Goal: Task Accomplishment & Management: Manage account settings

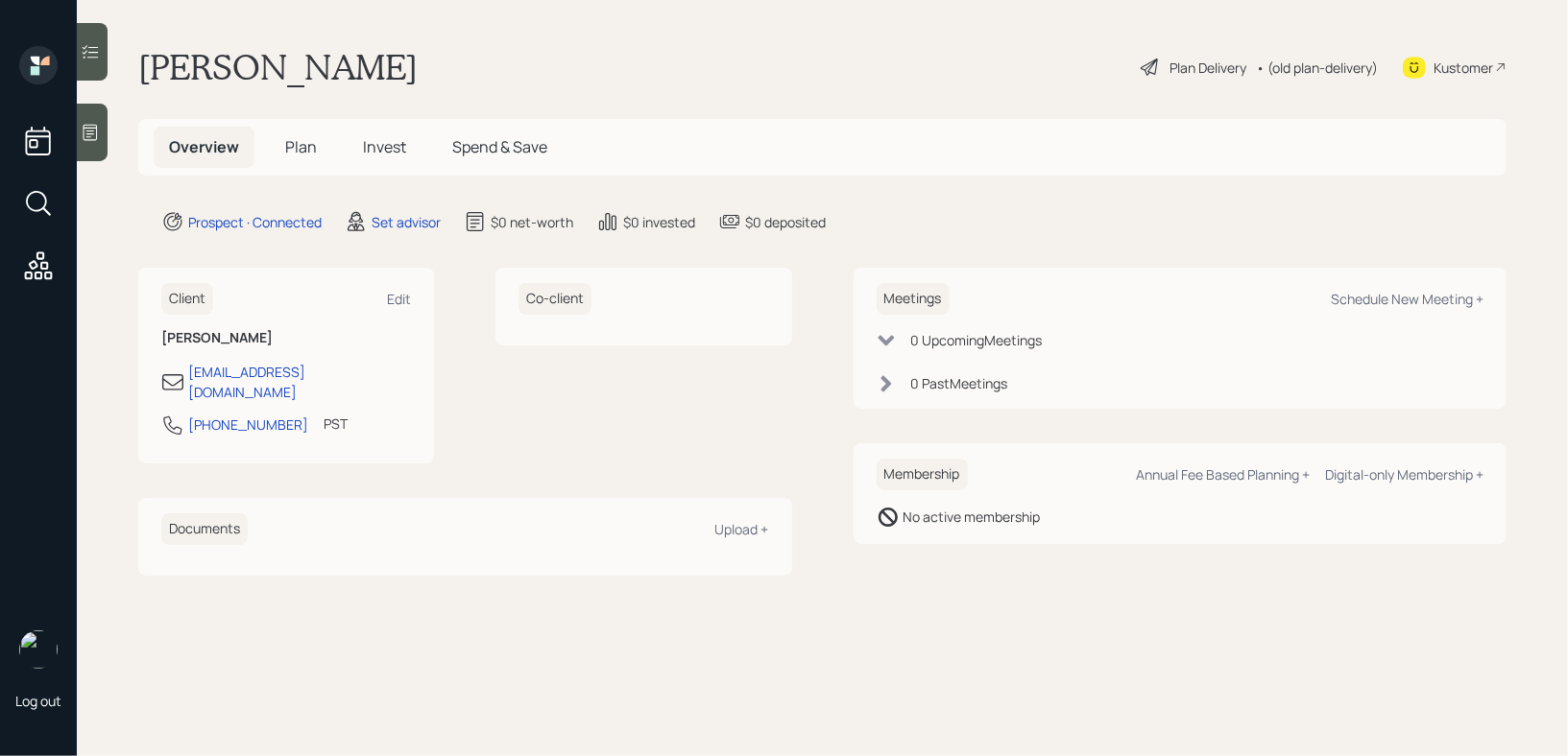
click at [106, 149] on div at bounding box center [92, 132] width 31 height 57
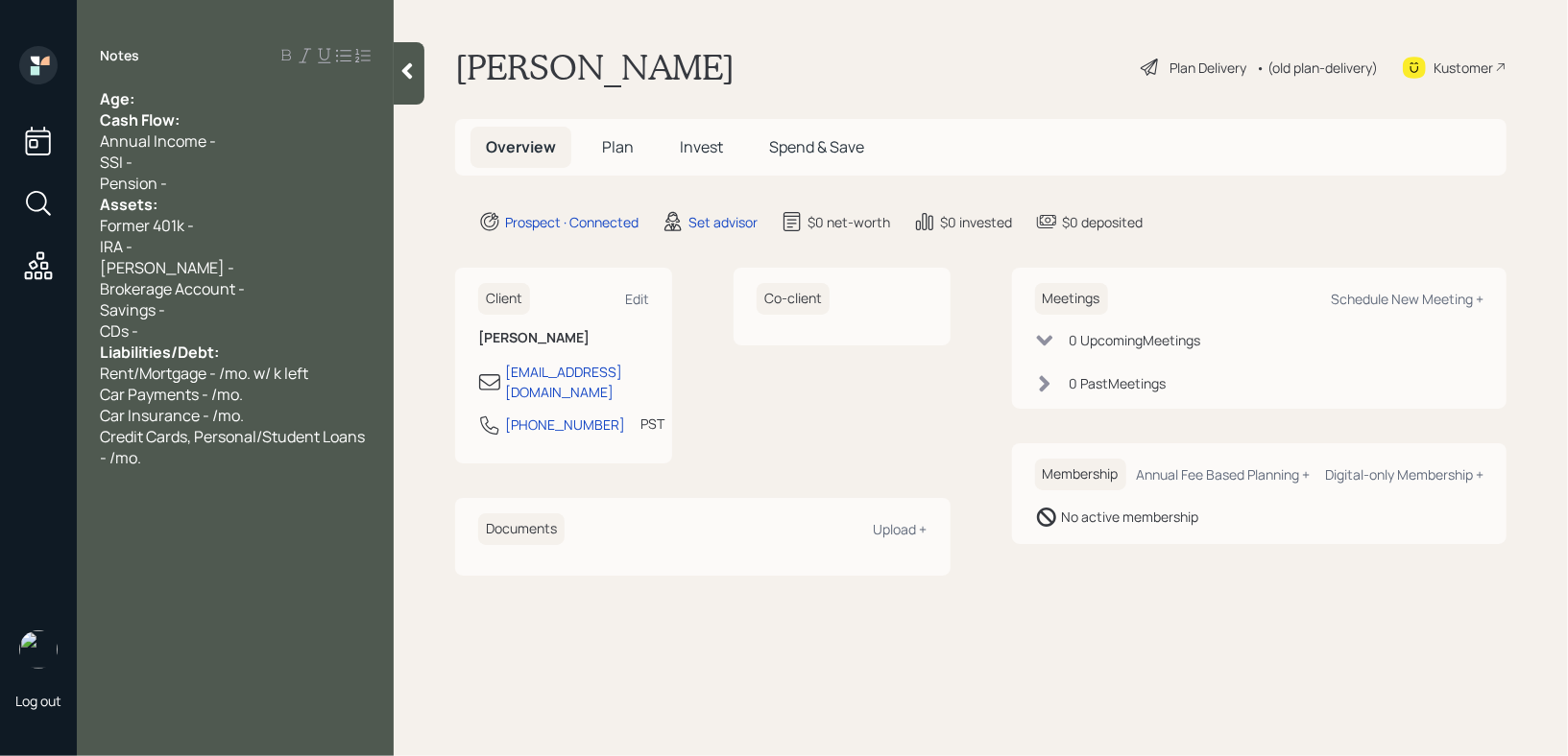
click at [180, 93] on div "Age:" at bounding box center [235, 98] width 271 height 21
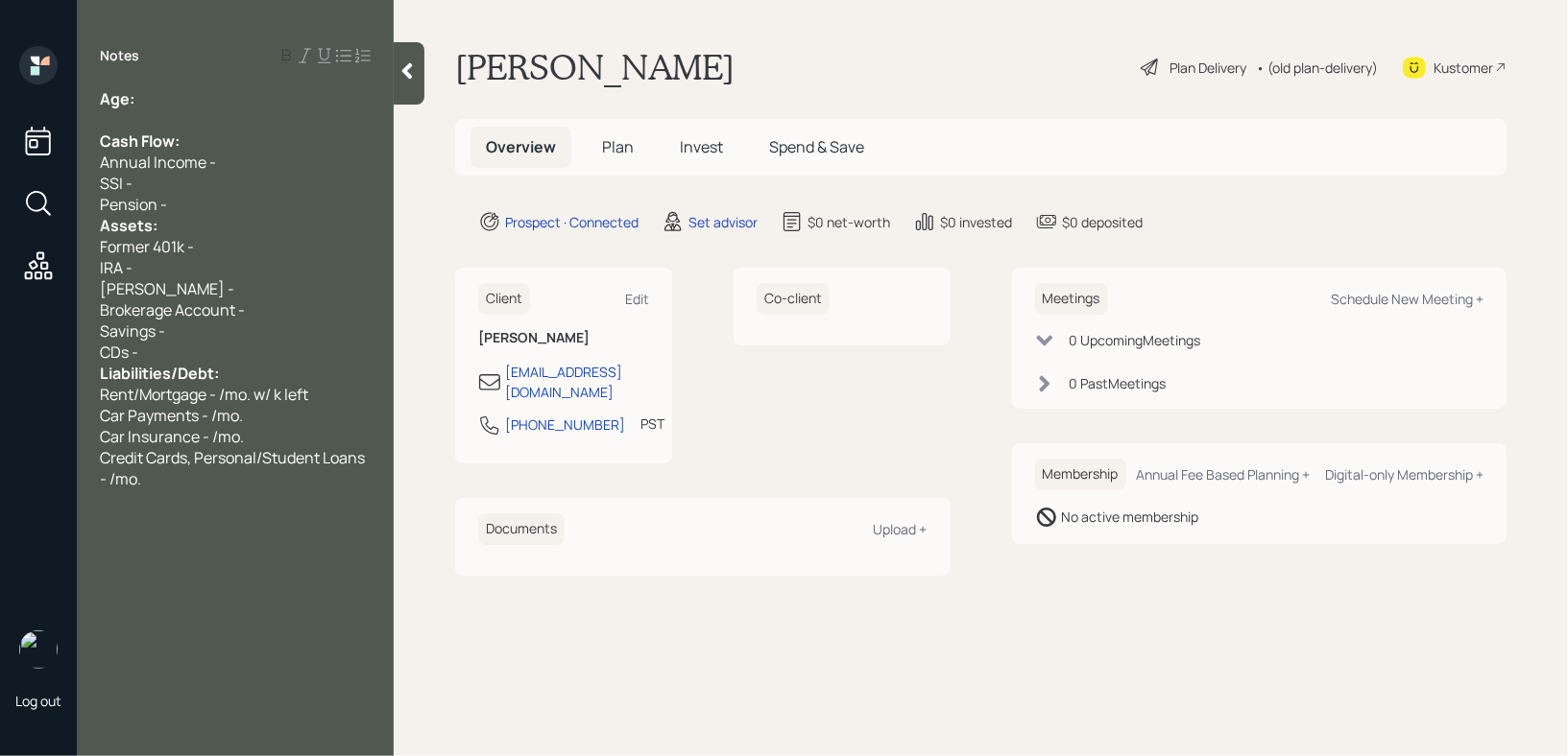
click at [203, 209] on div "Pension -" at bounding box center [235, 204] width 271 height 21
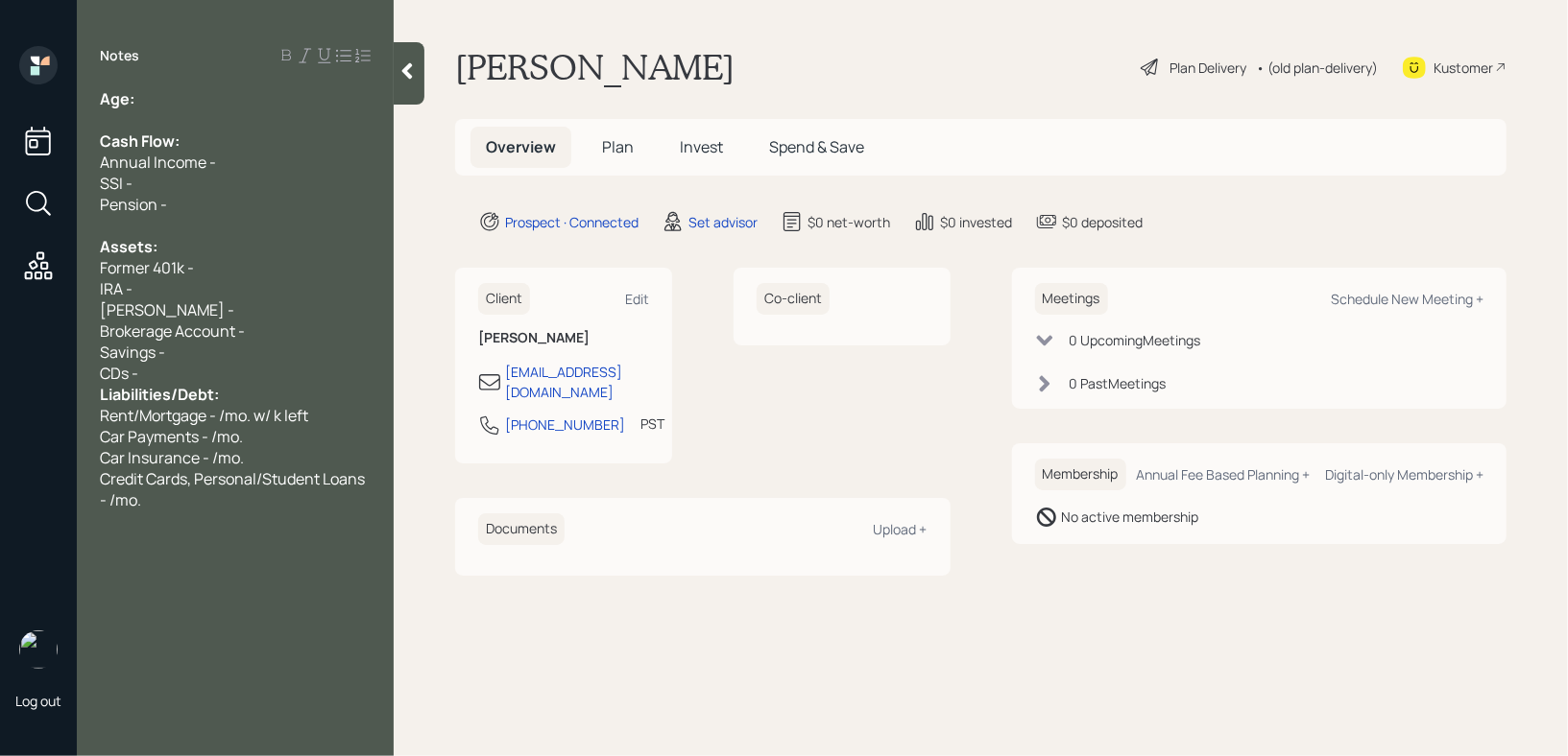
click at [195, 371] on div "CDs -" at bounding box center [235, 373] width 271 height 21
click at [211, 90] on div "Age:" at bounding box center [235, 98] width 271 height 21
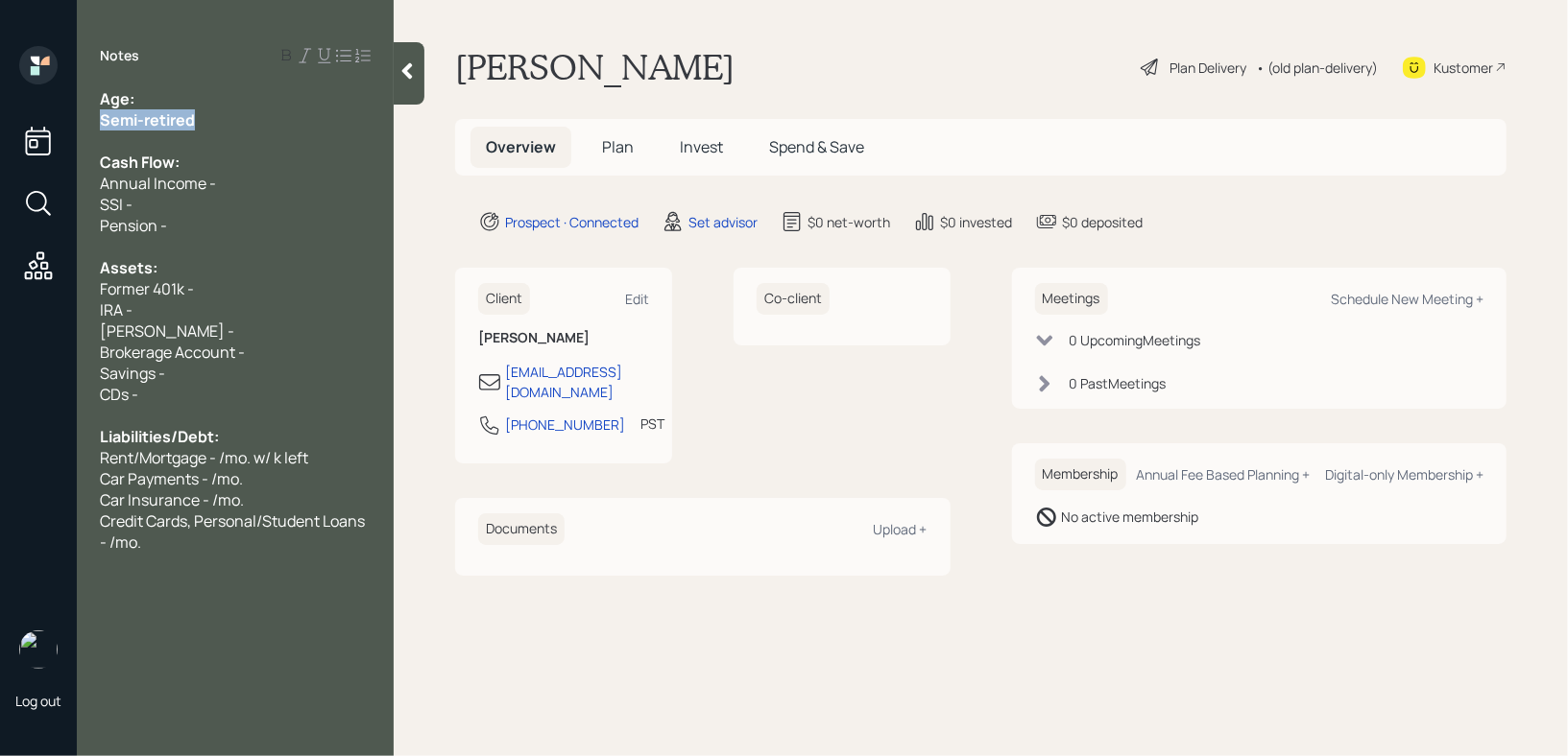
drag, startPoint x: 210, startPoint y: 118, endPoint x: 37, endPoint y: 118, distance: 173.0
click at [38, 118] on div "Log out Notes Age: Semi-retired Cash Flow: Annual Income - SSI - Pension - Asse…" at bounding box center [784, 378] width 1568 height 756
click at [186, 151] on div "Age: Semi-retired Cash Flow: Annual Income - SSI - Pension - Assets: Former 401…" at bounding box center [235, 320] width 271 height 464
click at [177, 313] on div "IRA -" at bounding box center [235, 309] width 271 height 21
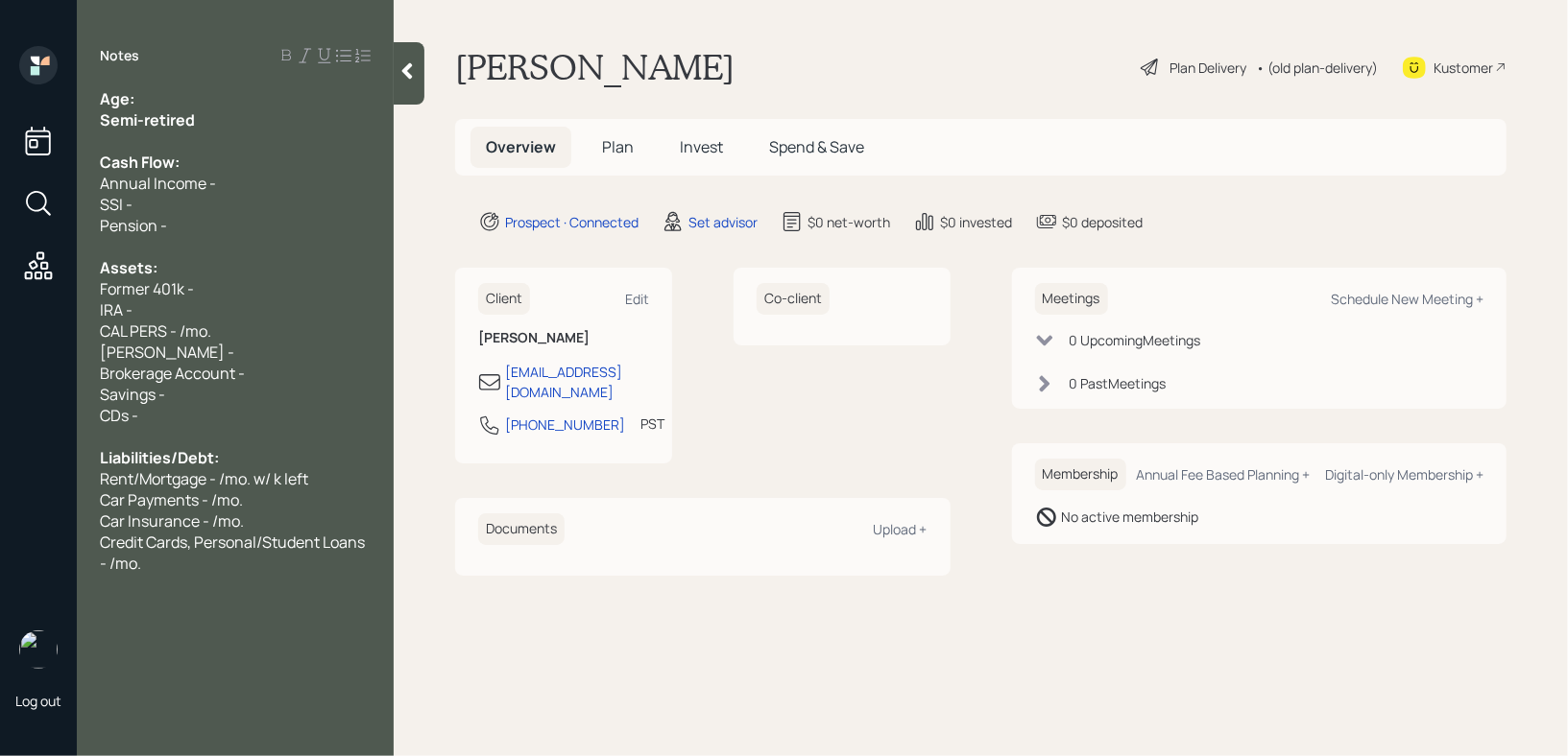
click at [245, 349] on div "[PERSON_NAME] -" at bounding box center [235, 352] width 271 height 21
click at [259, 425] on div "CDs -" at bounding box center [235, 415] width 271 height 21
click at [261, 404] on div "Savings -" at bounding box center [235, 394] width 271 height 21
click at [187, 306] on div "IRA -" at bounding box center [235, 309] width 271 height 21
drag, startPoint x: 187, startPoint y: 306, endPoint x: 20, endPoint y: 306, distance: 167.0
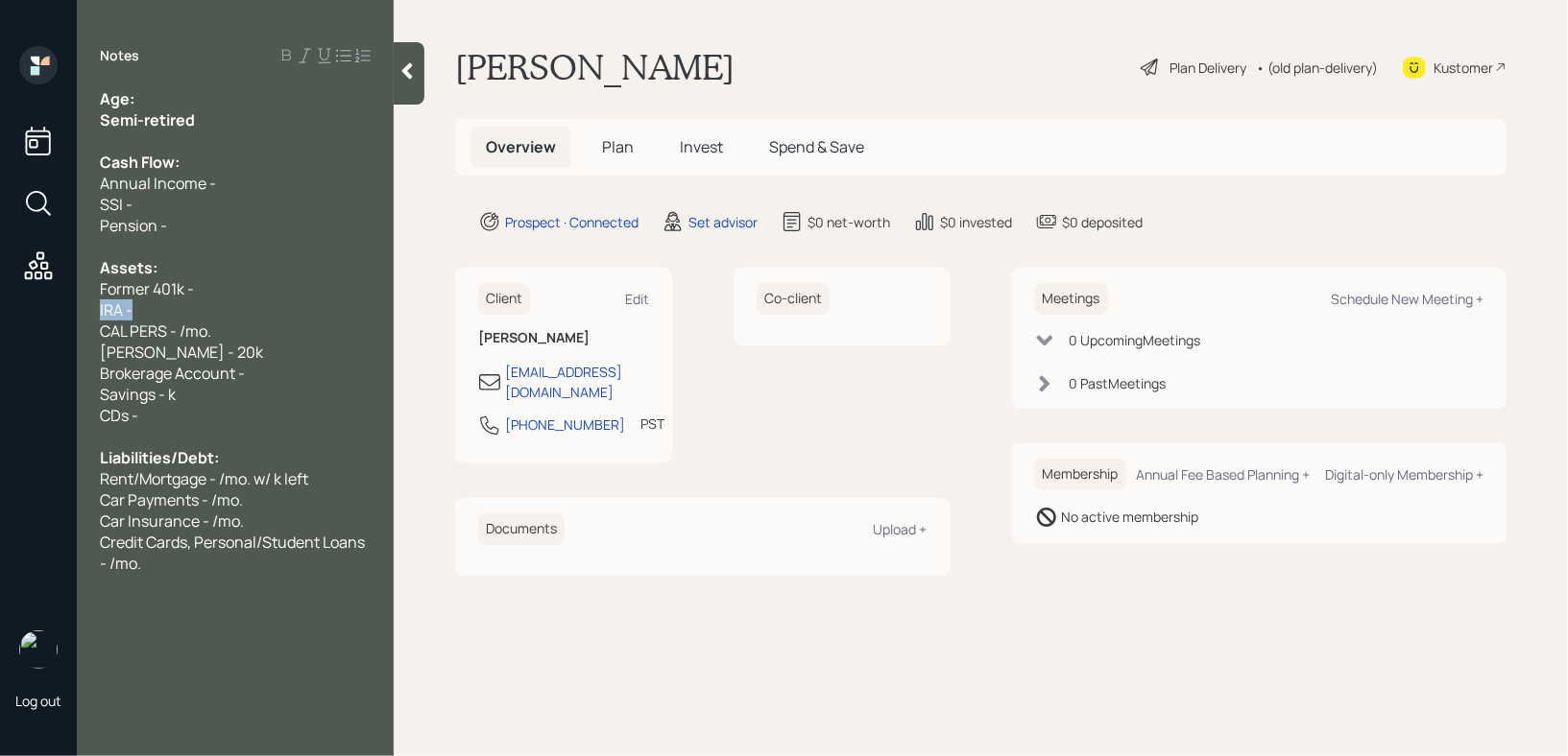
click at [20, 306] on div "Log out Notes Age: Semi-retired Cash Flow: Annual Income - SSI - Pension - Asse…" at bounding box center [784, 378] width 1568 height 756
drag, startPoint x: 220, startPoint y: 332, endPoint x: 0, endPoint y: 332, distance: 220.0
click at [0, 332] on div "Log out Notes Age: Semi-retired Cash Flow: Annual Income - SSI - Pension - Asse…" at bounding box center [784, 378] width 1568 height 756
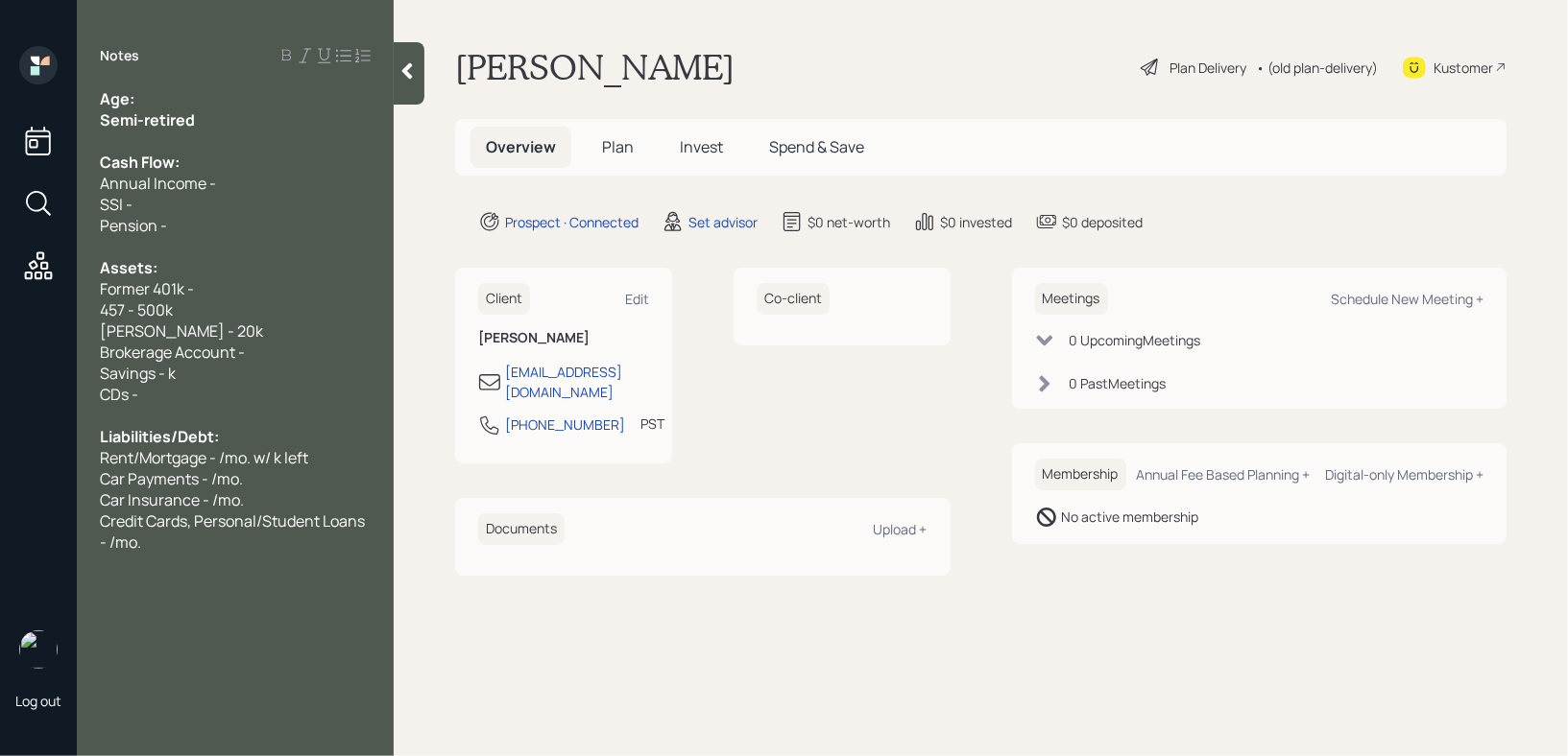
click at [145, 398] on div "CDs -" at bounding box center [235, 394] width 271 height 21
click at [236, 374] on div "Savings - k" at bounding box center [235, 373] width 271 height 21
drag, startPoint x: 264, startPoint y: 360, endPoint x: 58, endPoint y: 360, distance: 206.0
click at [58, 360] on div "Log out Notes Age: Semi-retired Cash Flow: Annual Income - SSI - Pension - Asse…" at bounding box center [784, 378] width 1568 height 756
click at [128, 317] on span "457 - 500k" at bounding box center [136, 309] width 73 height 21
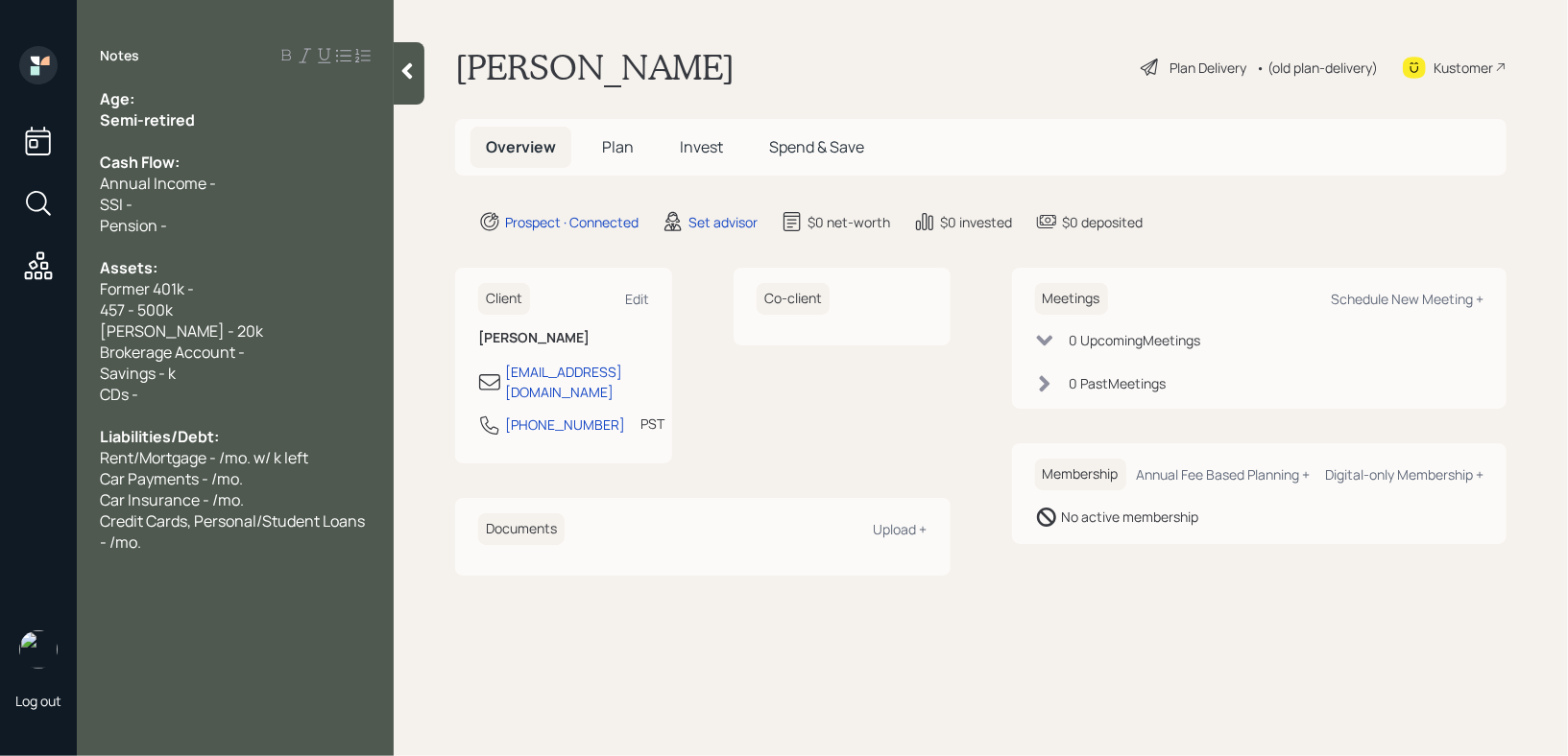
click at [200, 371] on div "Savings - k" at bounding box center [235, 373] width 271 height 21
drag, startPoint x: 285, startPoint y: 357, endPoint x: 59, endPoint y: 357, distance: 226.0
click at [62, 357] on div "Log out Notes Age: Semi-retired Cash Flow: Annual Income - SSI - Pension - Asse…" at bounding box center [784, 378] width 1568 height 756
click at [233, 284] on div "Former 401k -" at bounding box center [235, 289] width 271 height 21
drag, startPoint x: 216, startPoint y: 286, endPoint x: 0, endPoint y: 286, distance: 216.0
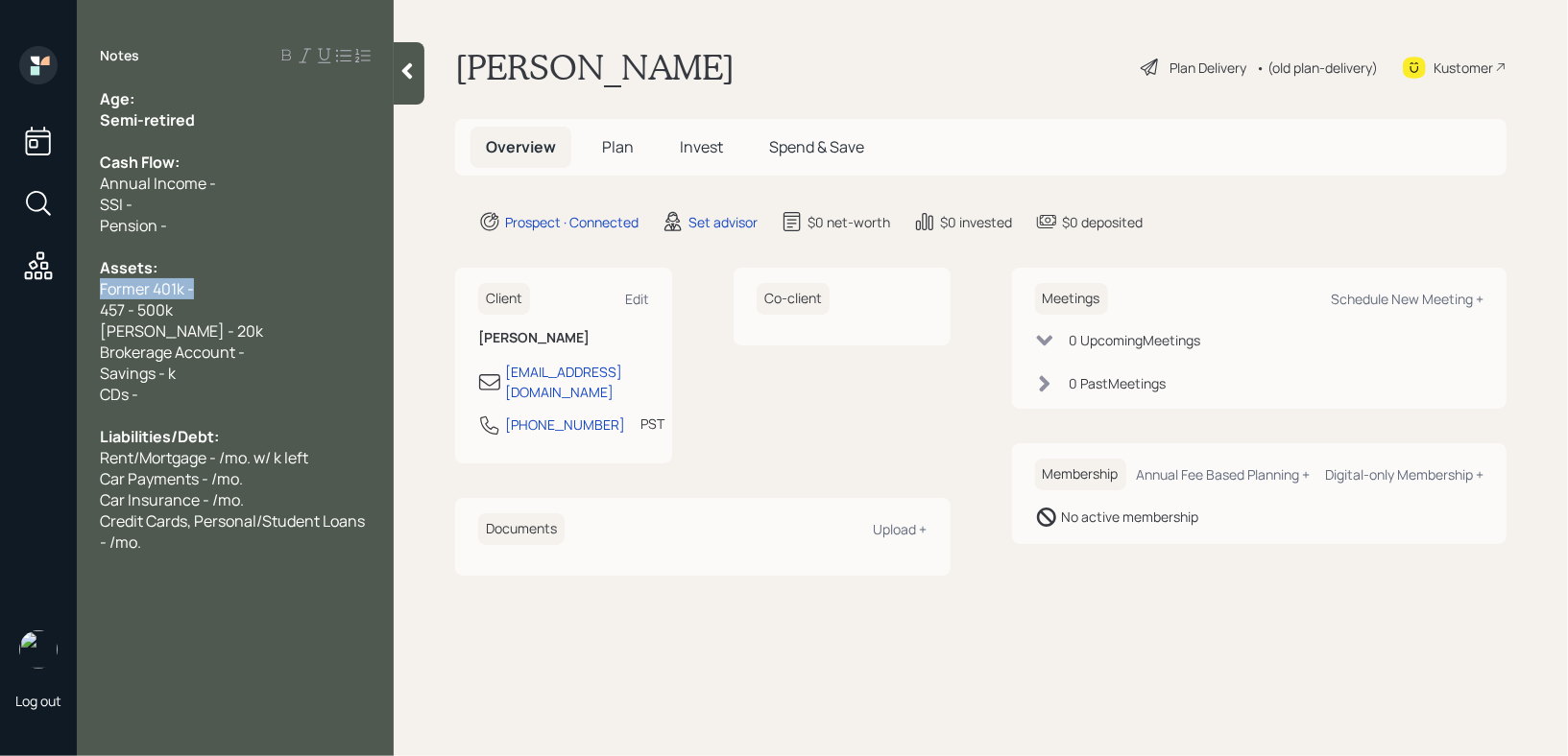
click at [0, 286] on div "Log out Notes Age: Semi-retired Cash Flow: Annual Income - SSI - Pension - Asse…" at bounding box center [784, 378] width 1568 height 756
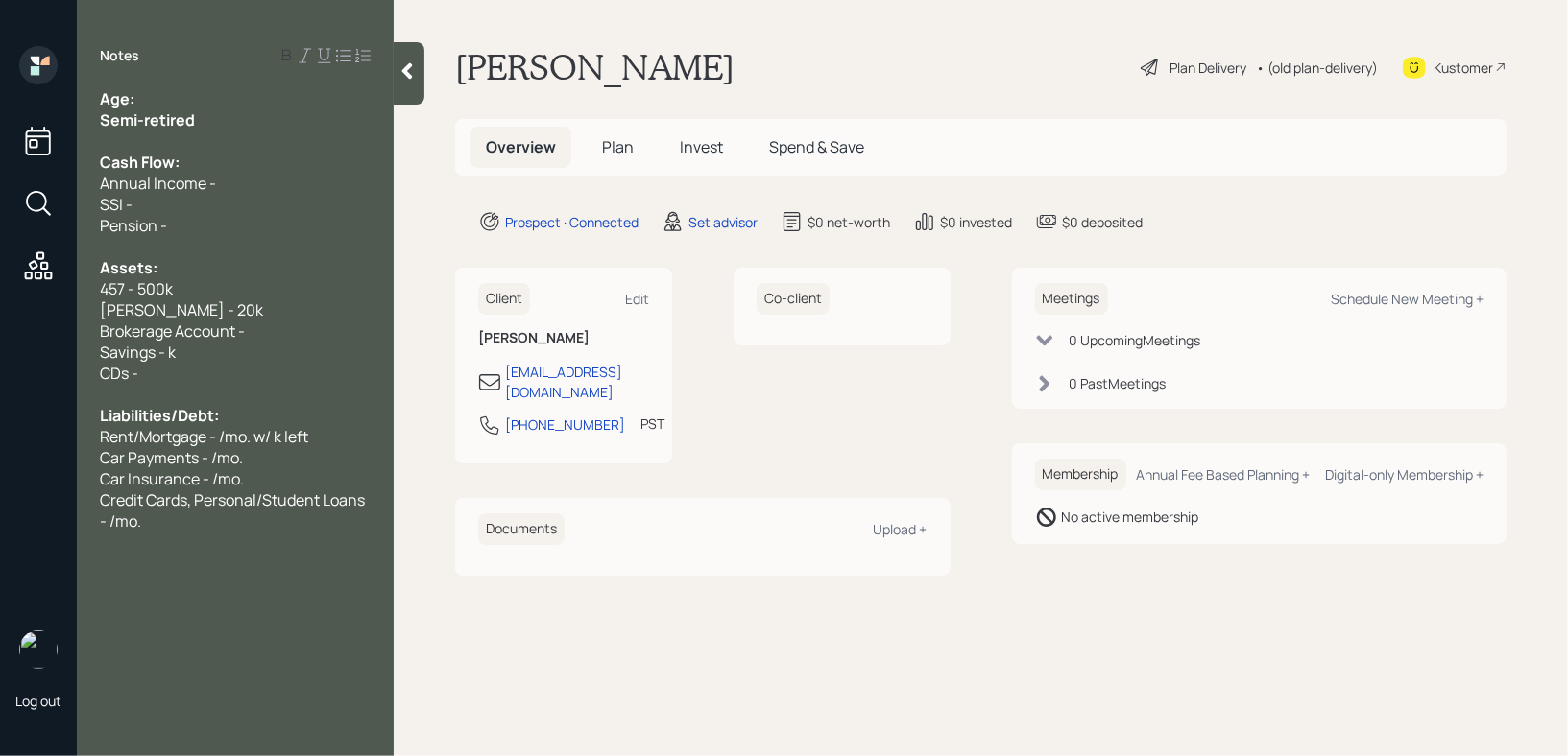
click at [195, 298] on div "457 - 500k" at bounding box center [235, 289] width 271 height 21
click at [182, 97] on div "Age:" at bounding box center [235, 98] width 271 height 21
drag, startPoint x: 171, startPoint y: 105, endPoint x: 138, endPoint y: 105, distance: 33.0
click at [138, 105] on div "Age: [DEMOGRAPHIC_DATA]" at bounding box center [235, 98] width 271 height 21
click at [212, 211] on div "SSI -" at bounding box center [235, 204] width 271 height 21
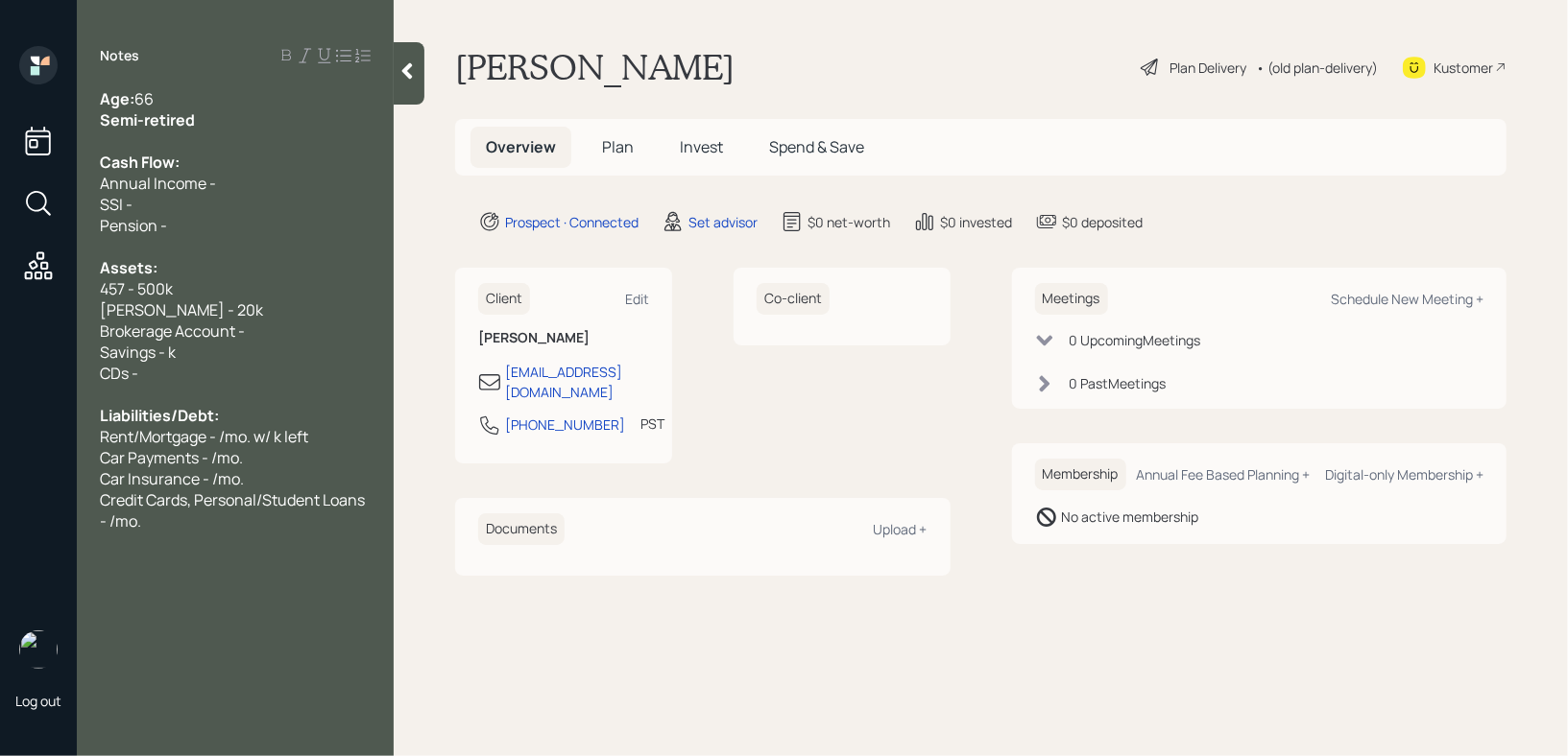
click at [267, 190] on div "Annual Income -" at bounding box center [235, 183] width 271 height 21
drag, startPoint x: 240, startPoint y: 126, endPoint x: 57, endPoint y: 123, distance: 183.0
click at [45, 126] on div "Log out Notes Age: [DEMOGRAPHIC_DATA] Semi-retired Cash Flow: Annual Income - S…" at bounding box center [784, 378] width 1568 height 756
click at [313, 246] on div at bounding box center [235, 246] width 271 height 21
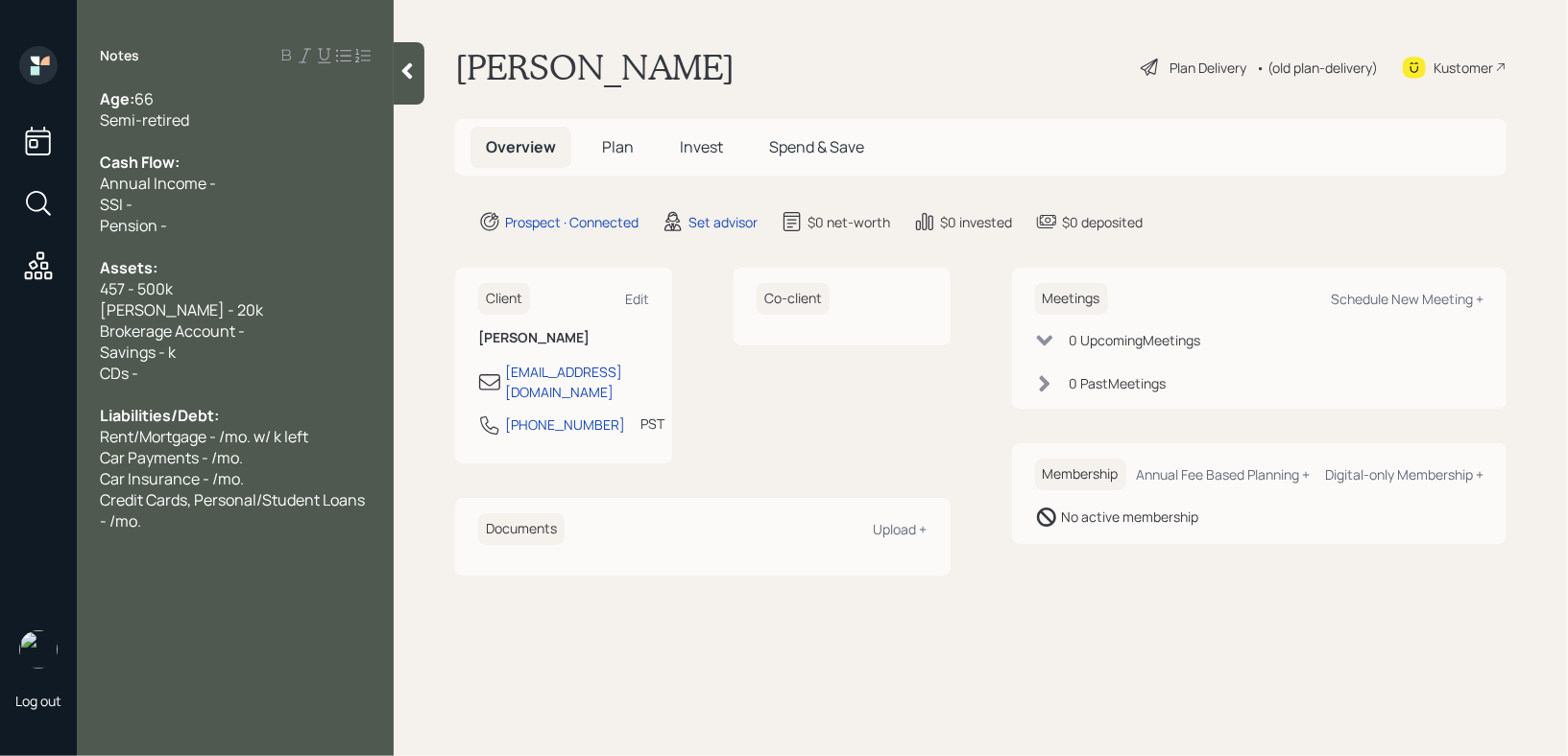
click at [241, 382] on div "CDs -" at bounding box center [235, 373] width 271 height 21
click at [322, 458] on div "Car Payments - /mo." at bounding box center [235, 458] width 271 height 21
click at [233, 509] on span "Credit Cards, Personal/Student Loans - /mo." at bounding box center [233, 510] width 268 height 42
drag, startPoint x: 228, startPoint y: 513, endPoint x: 151, endPoint y: 484, distance: 82.3
click at [151, 484] on div "Age: [DEMOGRAPHIC_DATA] Semi-retired Cash Flow: Annual Income - SSI - Pension -…" at bounding box center [235, 309] width 271 height 444
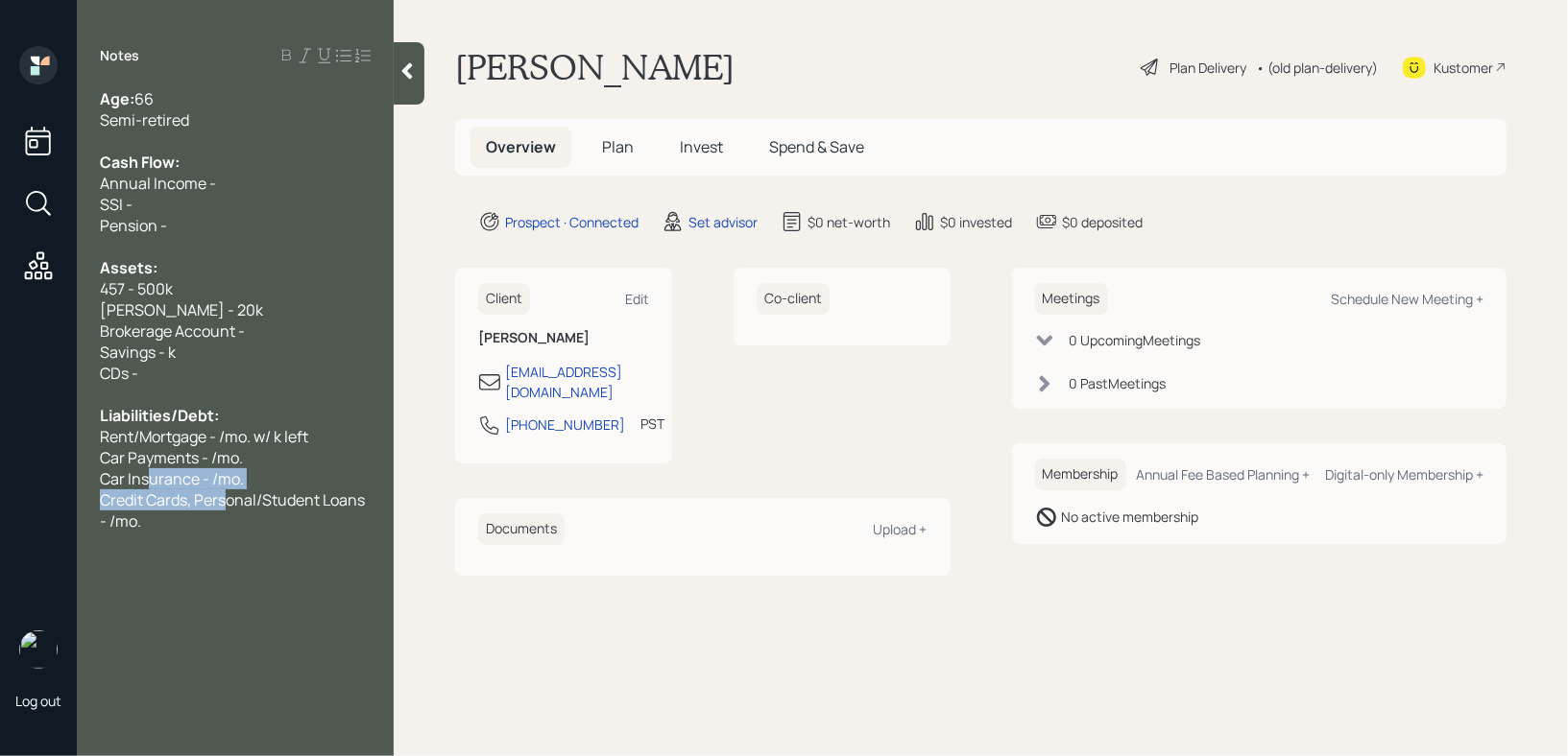
click at [151, 484] on span "Car Insurance - /mo." at bounding box center [172, 478] width 144 height 21
click at [276, 504] on span "Credit Cards, Personal/Student Loans - /mo." at bounding box center [233, 510] width 268 height 42
click at [294, 337] on div "Brokerage Account -" at bounding box center [235, 330] width 271 height 21
drag, startPoint x: 313, startPoint y: 336, endPoint x: 93, endPoint y: 336, distance: 220.0
click at [93, 336] on div "Age: [DEMOGRAPHIC_DATA] Semi-retired Cash Flow: Annual Income - SSI - Pension -…" at bounding box center [235, 309] width 317 height 444
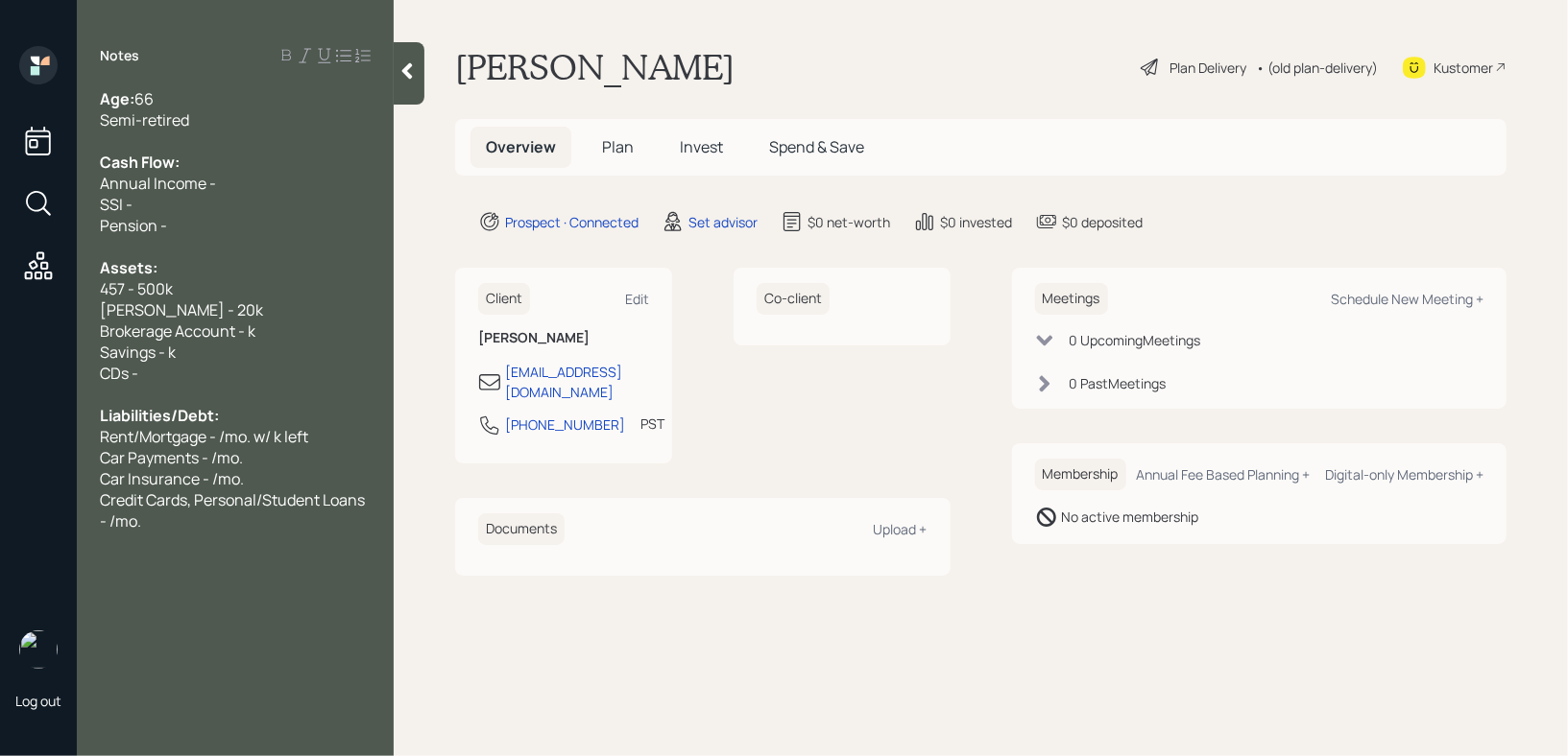
click at [200, 318] on div "[PERSON_NAME] - 20k" at bounding box center [235, 309] width 271 height 21
drag, startPoint x: 224, startPoint y: 239, endPoint x: 176, endPoint y: 236, distance: 48.1
click at [182, 236] on div at bounding box center [235, 246] width 271 height 21
click at [176, 236] on div at bounding box center [235, 246] width 271 height 21
click at [213, 234] on div "Pension -" at bounding box center [235, 225] width 271 height 21
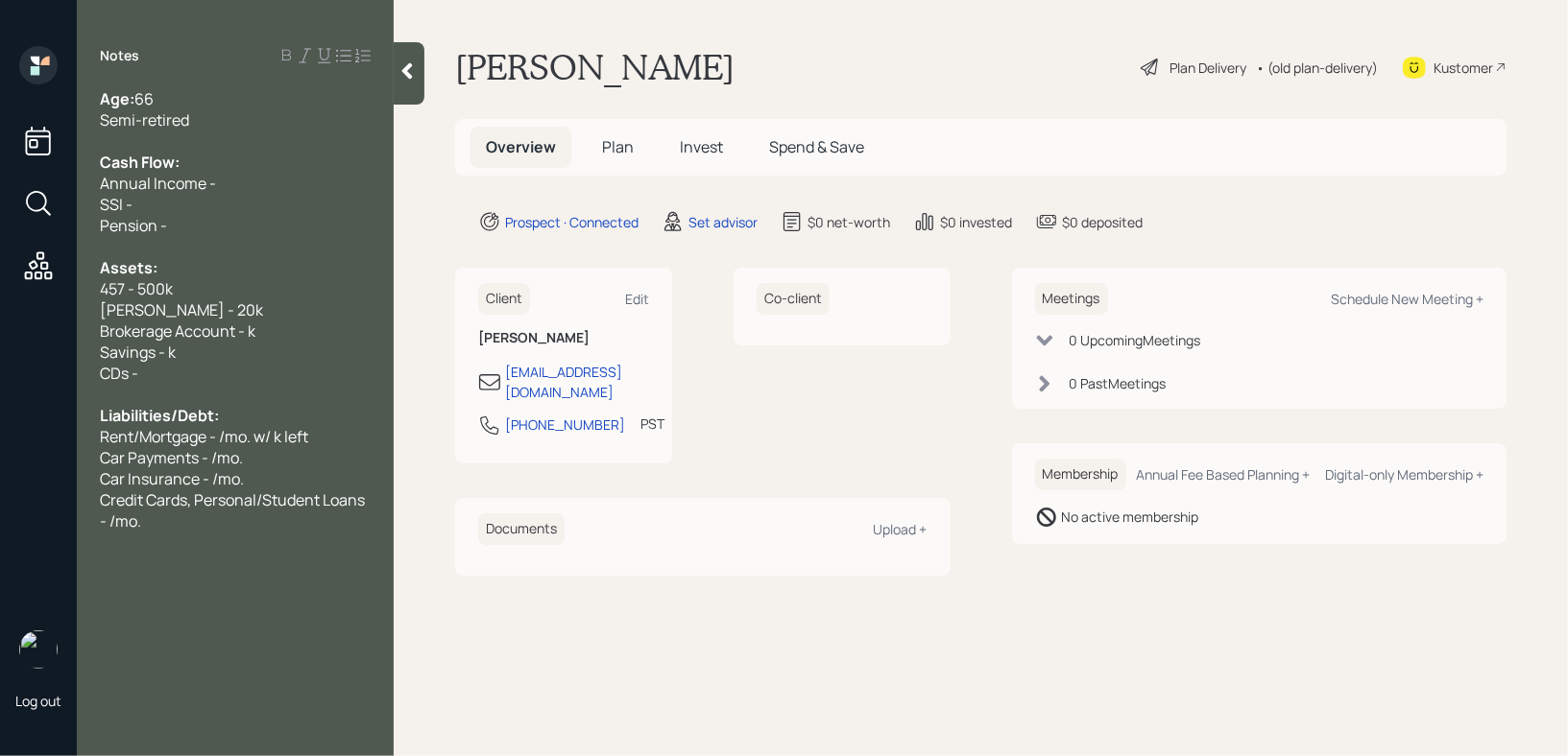
click at [209, 132] on div at bounding box center [235, 140] width 271 height 21
click at [218, 118] on div "Semi-retired" at bounding box center [235, 120] width 271 height 21
click at [161, 517] on div "Credit Cards, Personal/Student Loans - /mo." at bounding box center [235, 510] width 271 height 42
click at [291, 347] on div "Savings - k" at bounding box center [235, 352] width 271 height 21
drag, startPoint x: 302, startPoint y: 345, endPoint x: 0, endPoint y: 345, distance: 302.0
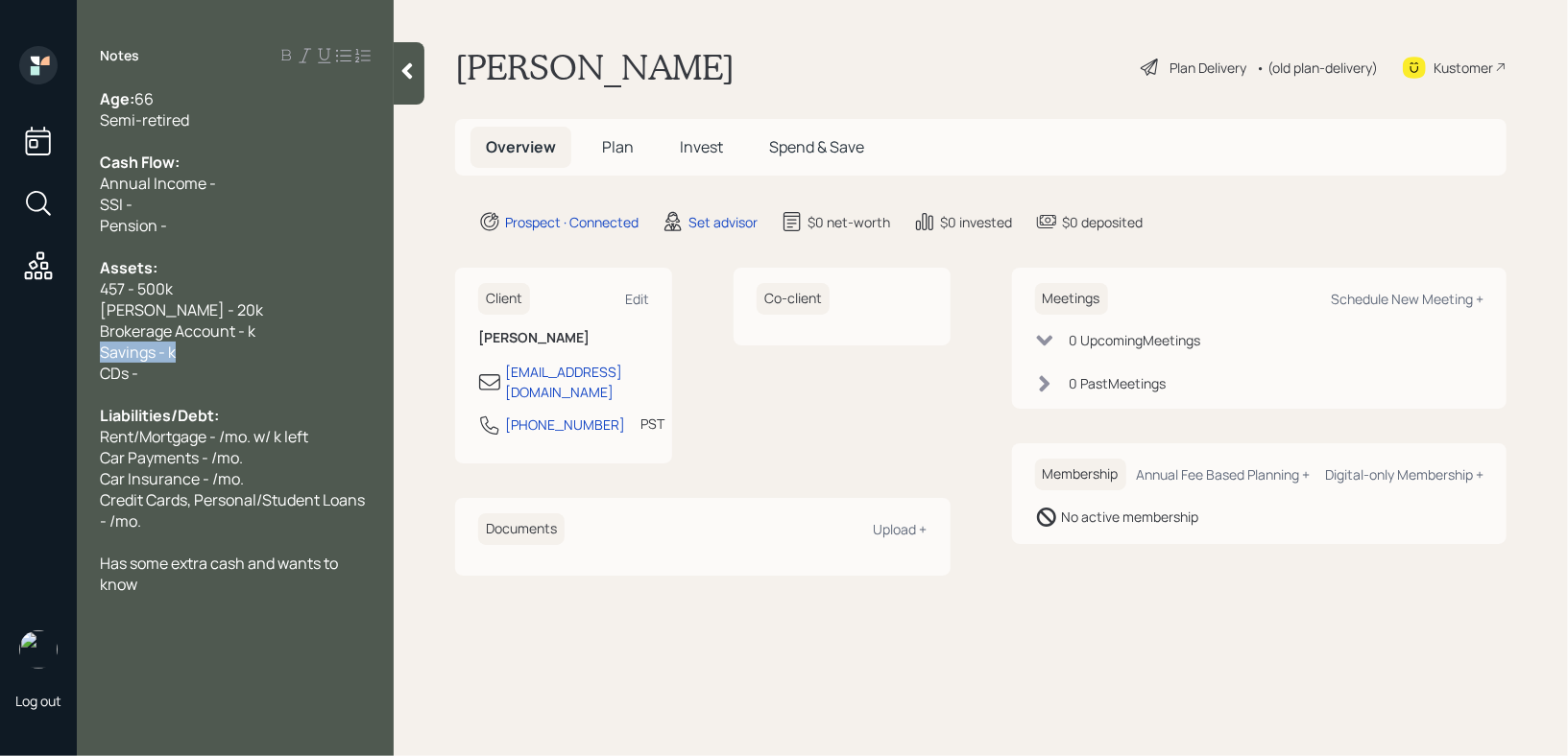
click at [0, 345] on div "Log out Notes Age: [DEMOGRAPHIC_DATA] Semi-retired Cash Flow: Annual Income - S…" at bounding box center [784, 378] width 1568 height 756
click at [162, 373] on div "CDs -" at bounding box center [235, 373] width 271 height 21
drag, startPoint x: 311, startPoint y: 343, endPoint x: 0, endPoint y: 343, distance: 311.0
click at [0, 343] on div "Log out Notes Age: [DEMOGRAPHIC_DATA] Semi-retired Cash Flow: Annual Income - S…" at bounding box center [784, 378] width 1568 height 756
drag, startPoint x: 259, startPoint y: 342, endPoint x: 90, endPoint y: 342, distance: 169.0
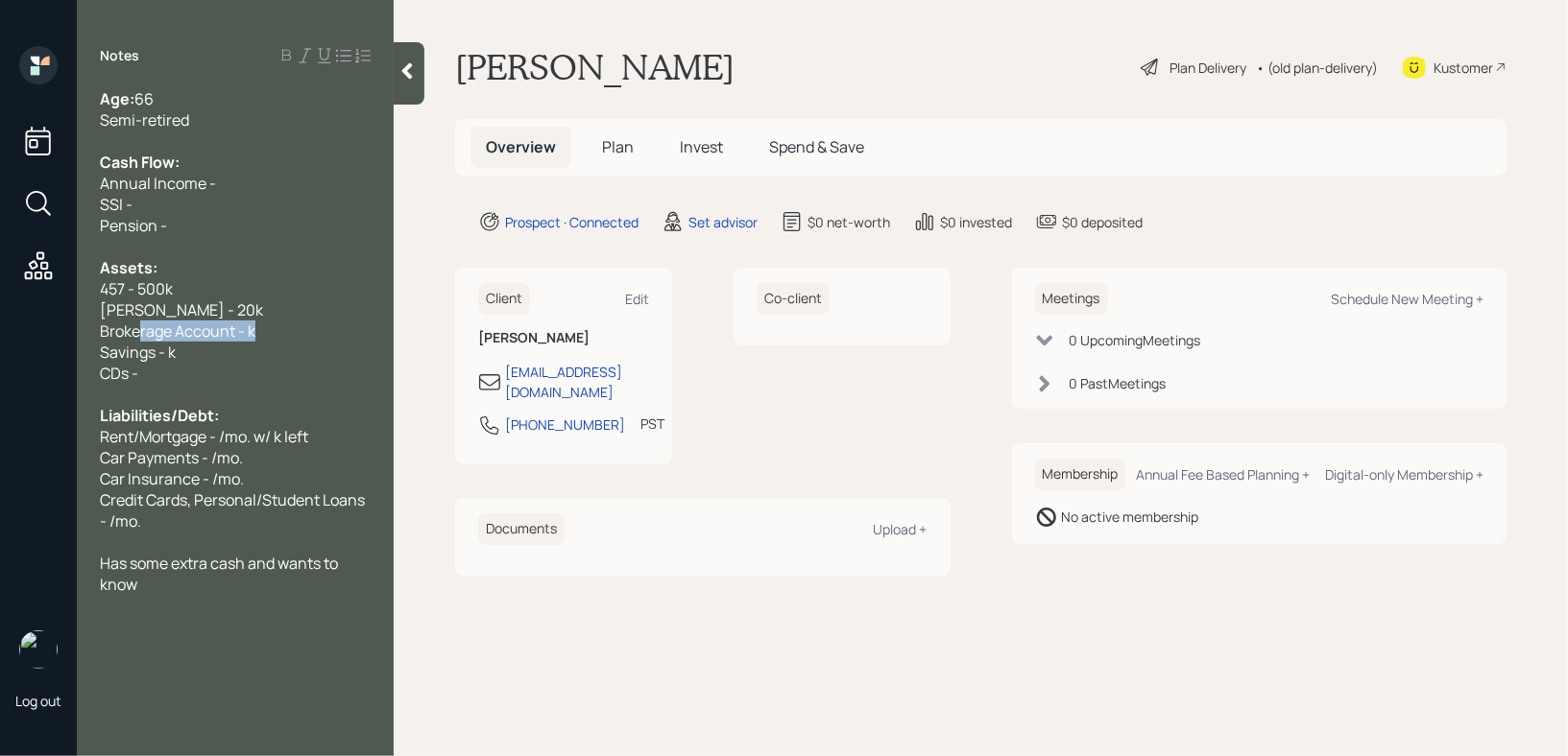
click at [93, 342] on div "Age: [DEMOGRAPHIC_DATA] Semi-retired Cash Flow: Annual Income - SSI - Pension -…" at bounding box center [235, 341] width 317 height 507
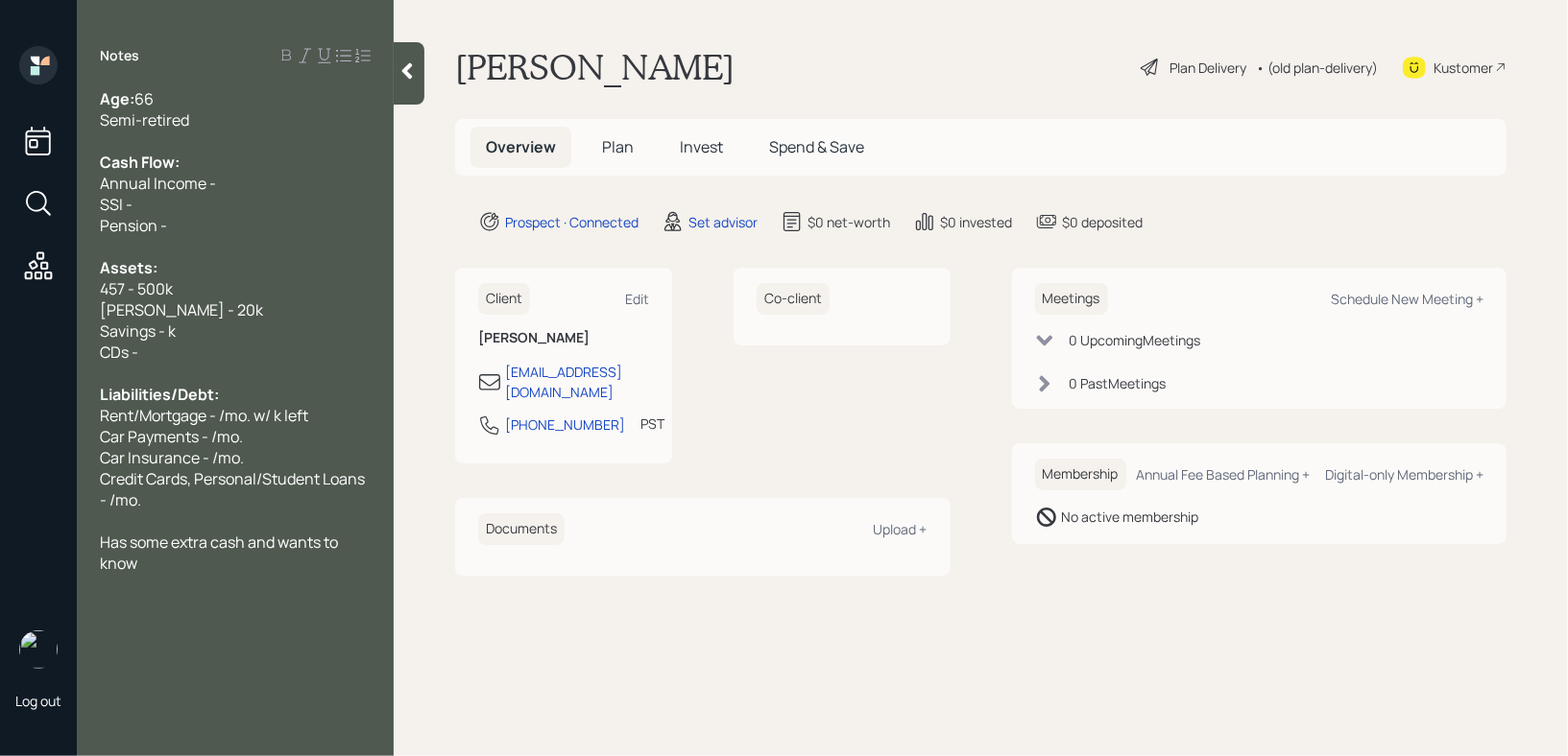
click at [308, 330] on div "Savings - k" at bounding box center [235, 330] width 271 height 21
click at [123, 293] on span "457 - 500k" at bounding box center [136, 289] width 73 height 21
click at [196, 246] on div at bounding box center [235, 246] width 271 height 21
click at [209, 270] on div "Assets:" at bounding box center [235, 267] width 271 height 21
click at [209, 281] on div "457(b) - 500k" at bounding box center [235, 289] width 271 height 21
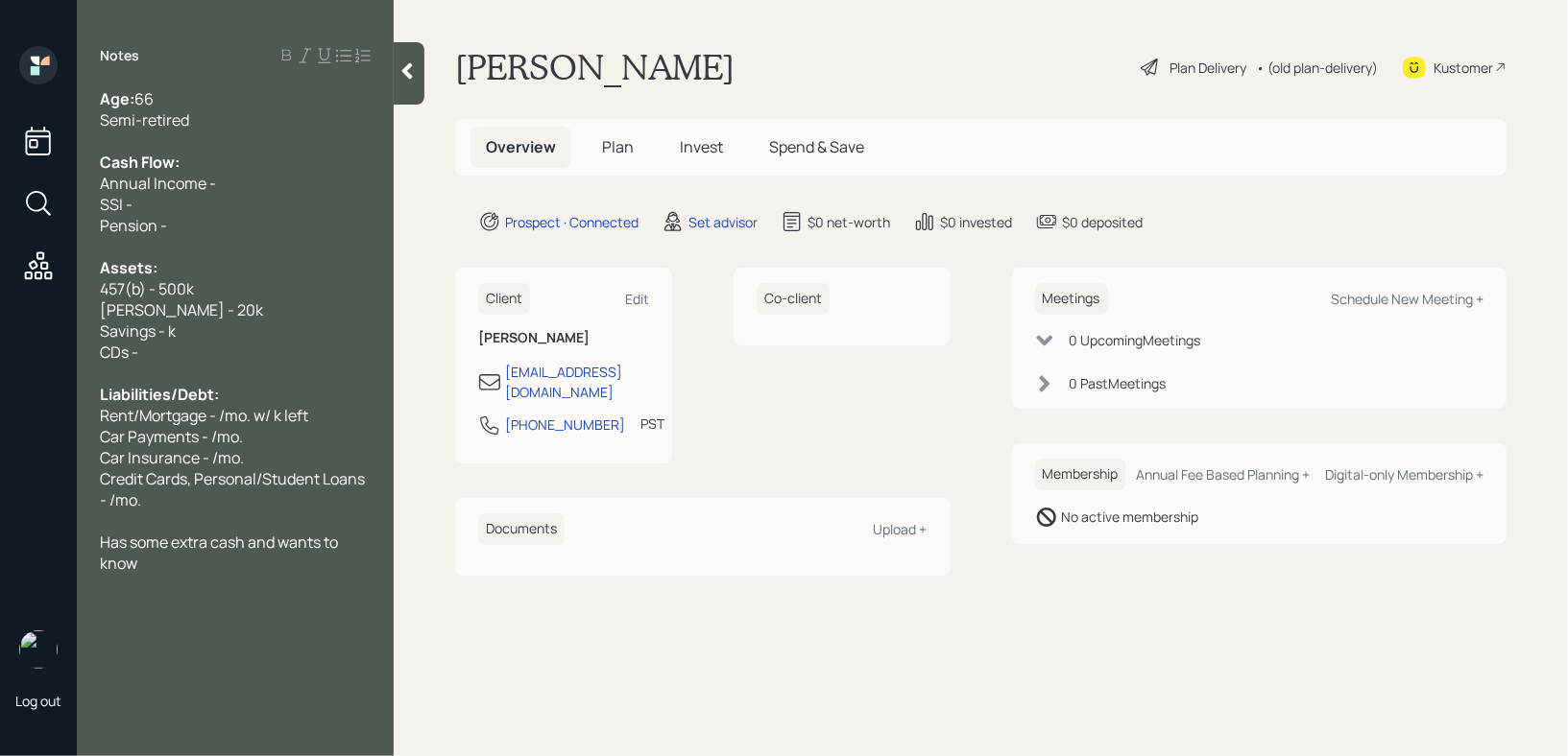
click at [209, 300] on div "[PERSON_NAME] - 20k" at bounding box center [235, 309] width 271 height 21
click at [212, 340] on div "Savings - k" at bounding box center [235, 330] width 271 height 21
click at [195, 566] on div "Has some extra cash and wants to know" at bounding box center [235, 552] width 271 height 42
click at [193, 340] on div "Savings - k" at bounding box center [235, 330] width 271 height 21
click at [182, 352] on div "CDs -" at bounding box center [235, 352] width 271 height 21
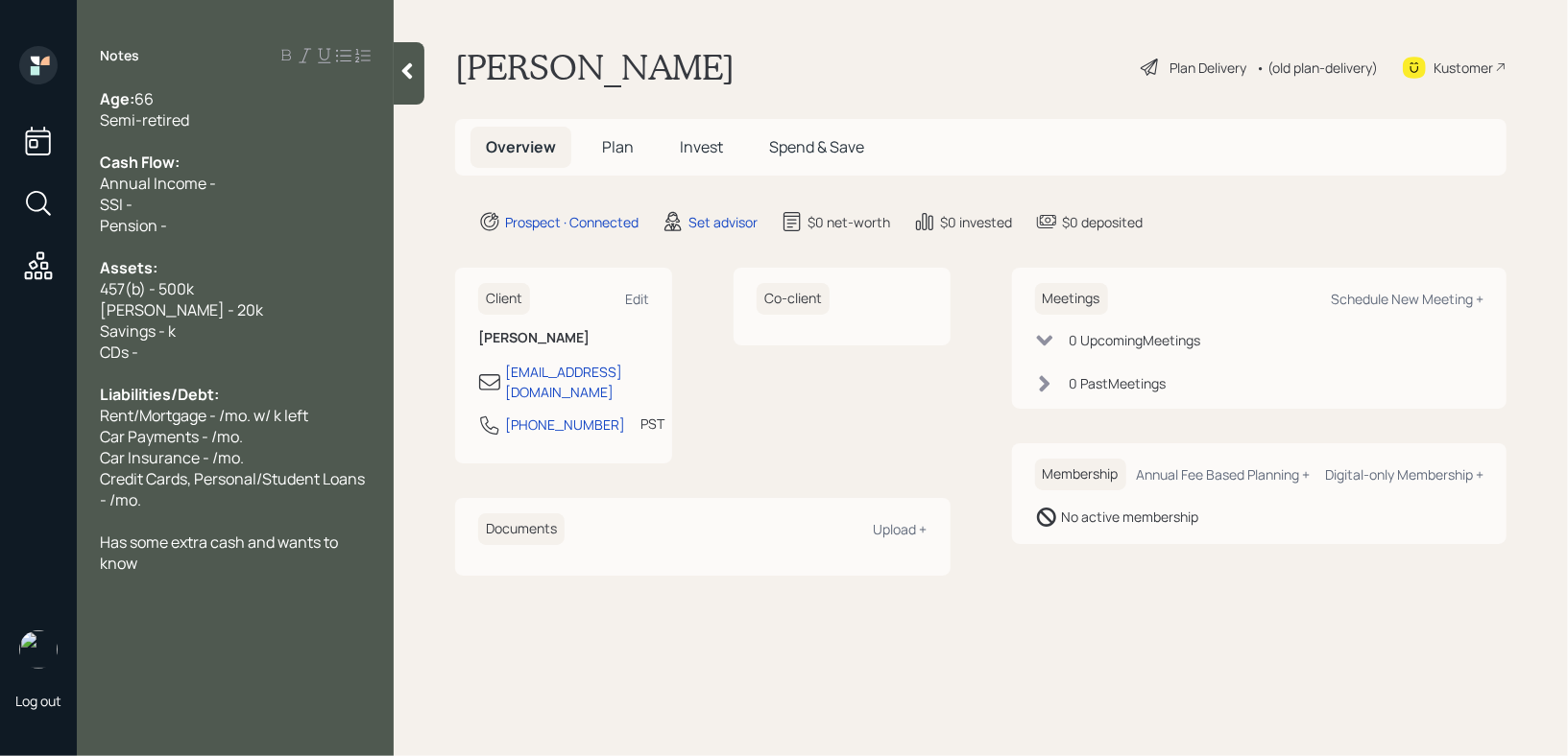
click at [169, 338] on span "Savings - k" at bounding box center [137, 330] width 76 height 21
click at [209, 350] on div "CDs -" at bounding box center [235, 352] width 271 height 21
drag, startPoint x: 209, startPoint y: 350, endPoint x: 7, endPoint y: 368, distance: 202.8
click at [7, 368] on div "Log out Notes Age: [DEMOGRAPHIC_DATA] Semi-retired Cash Flow: Annual Income - S…" at bounding box center [784, 378] width 1568 height 756
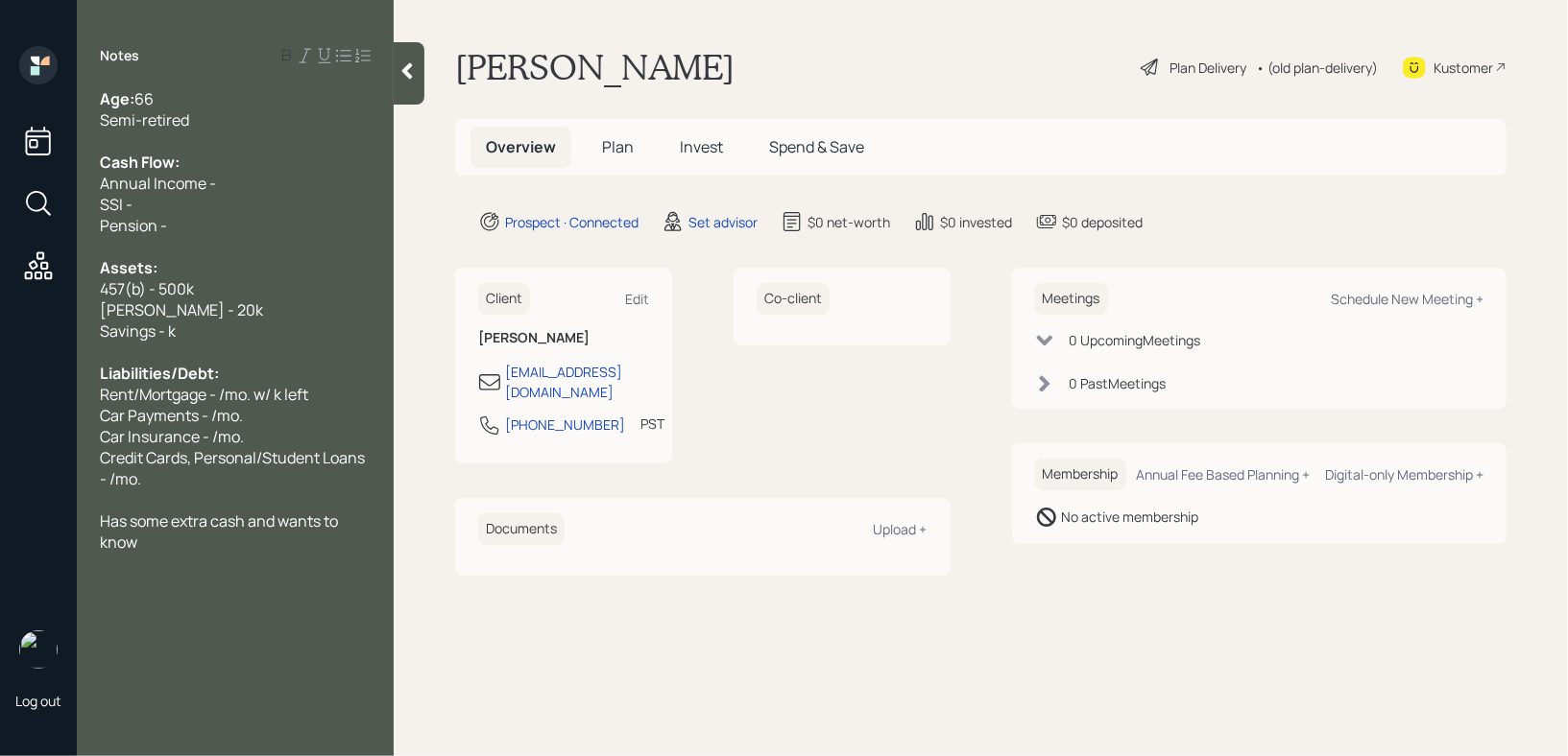
click at [170, 336] on span "Savings - k" at bounding box center [137, 330] width 76 height 21
click at [260, 377] on div "Liabilities/Debt:" at bounding box center [235, 373] width 271 height 21
click at [263, 408] on div "Car Payments - /mo." at bounding box center [235, 415] width 271 height 21
click at [268, 433] on div "Car Insurance - /mo." at bounding box center [235, 436] width 271 height 21
click at [169, 479] on div "Credit Cards, Personal/Student Loans - /mo." at bounding box center [235, 468] width 271 height 42
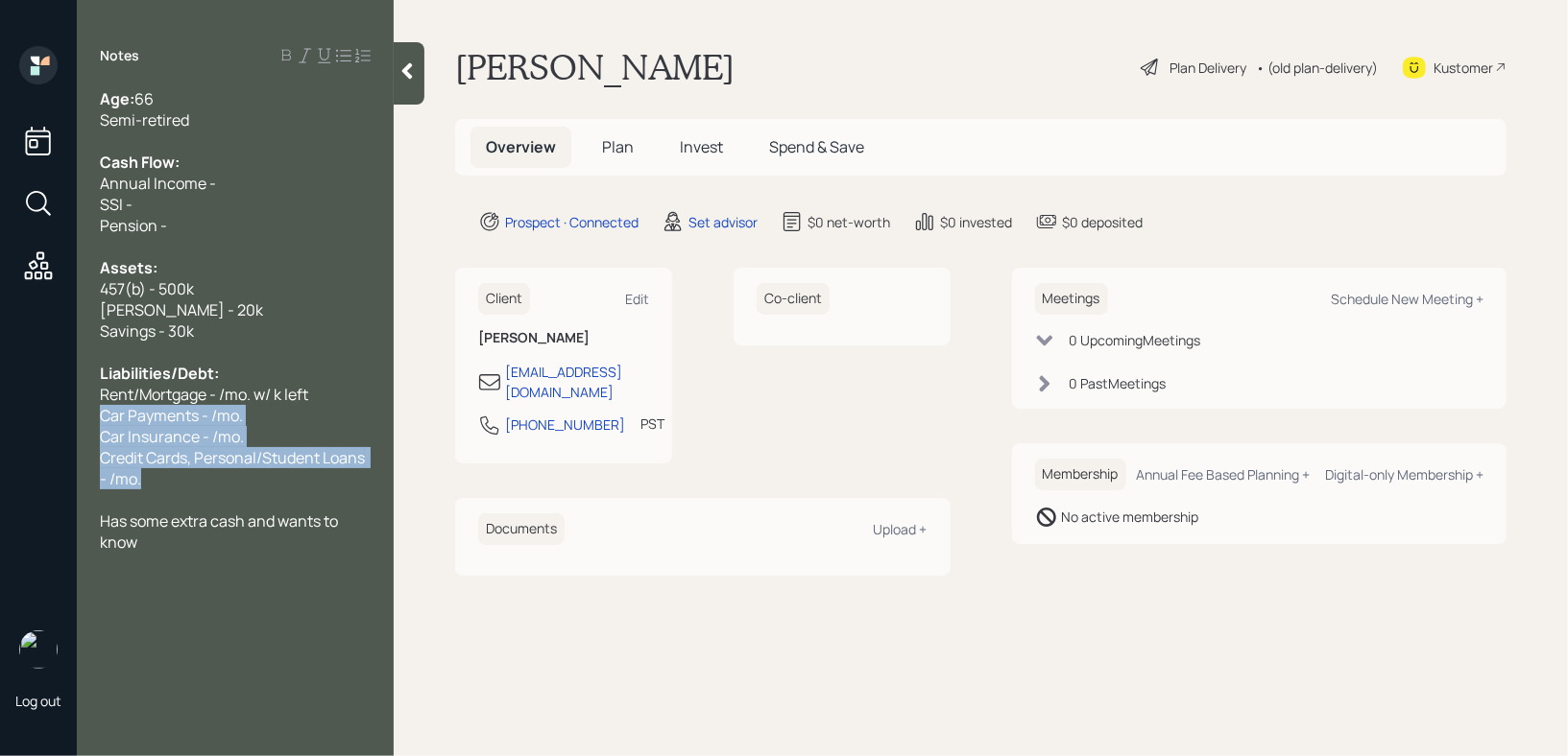
drag, startPoint x: 169, startPoint y: 479, endPoint x: 88, endPoint y: 413, distance: 104.5
click at [88, 413] on div "Age: [DEMOGRAPHIC_DATA] Semi-retired Cash Flow: Annual Income - SSI - Pension -…" at bounding box center [235, 341] width 317 height 507
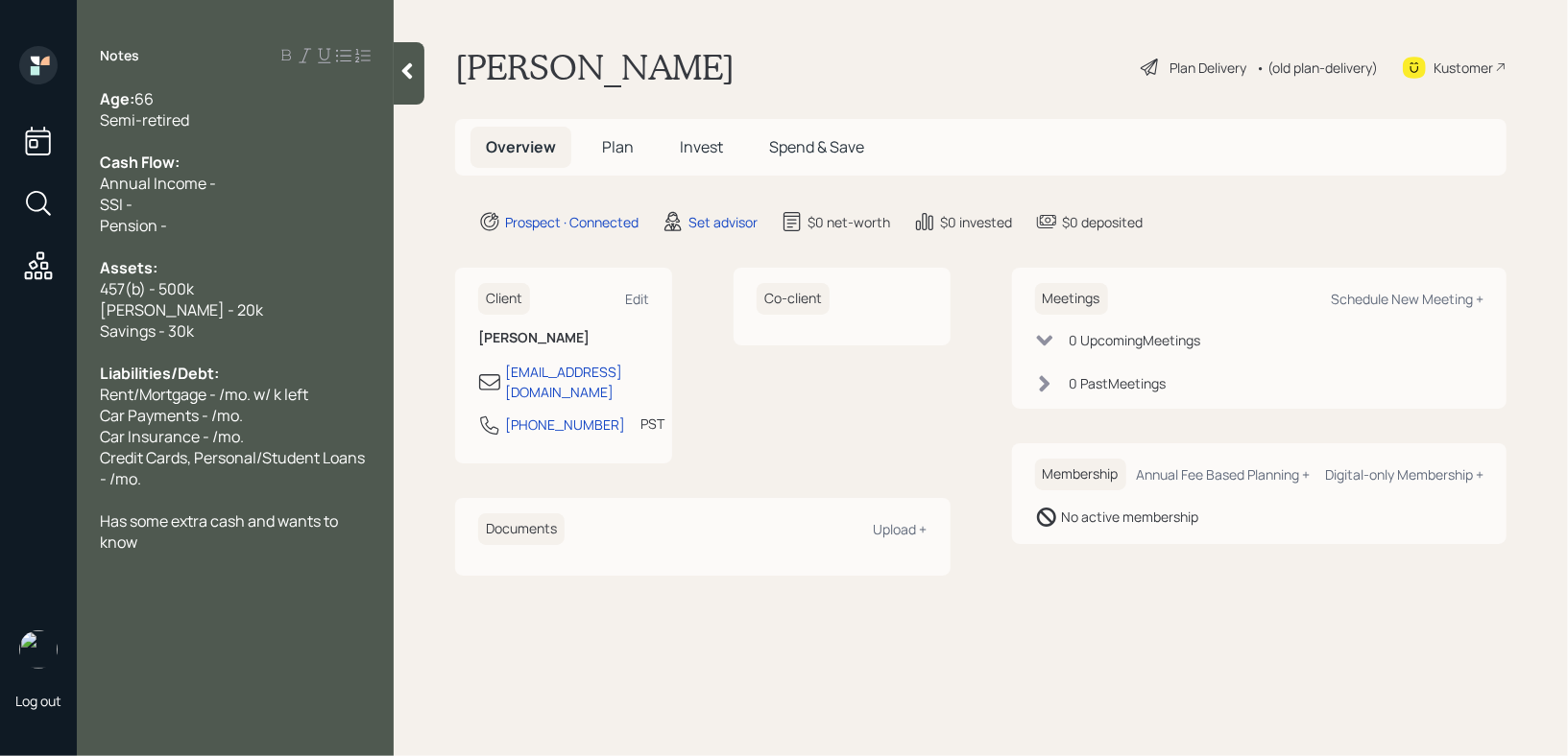
click at [226, 339] on div "Savings - 30k" at bounding box center [235, 330] width 271 height 21
click at [215, 339] on div "Savings - 30k" at bounding box center [235, 330] width 271 height 21
click at [153, 390] on span "Rent/Mortgage - /mo. w/ k left" at bounding box center [204, 394] width 209 height 21
drag, startPoint x: 143, startPoint y: 396, endPoint x: 0, endPoint y: 396, distance: 143.0
click at [0, 396] on div "Log out Notes Age: [DEMOGRAPHIC_DATA] Semi-retired Cash Flow: Annual Income - S…" at bounding box center [784, 378] width 1568 height 756
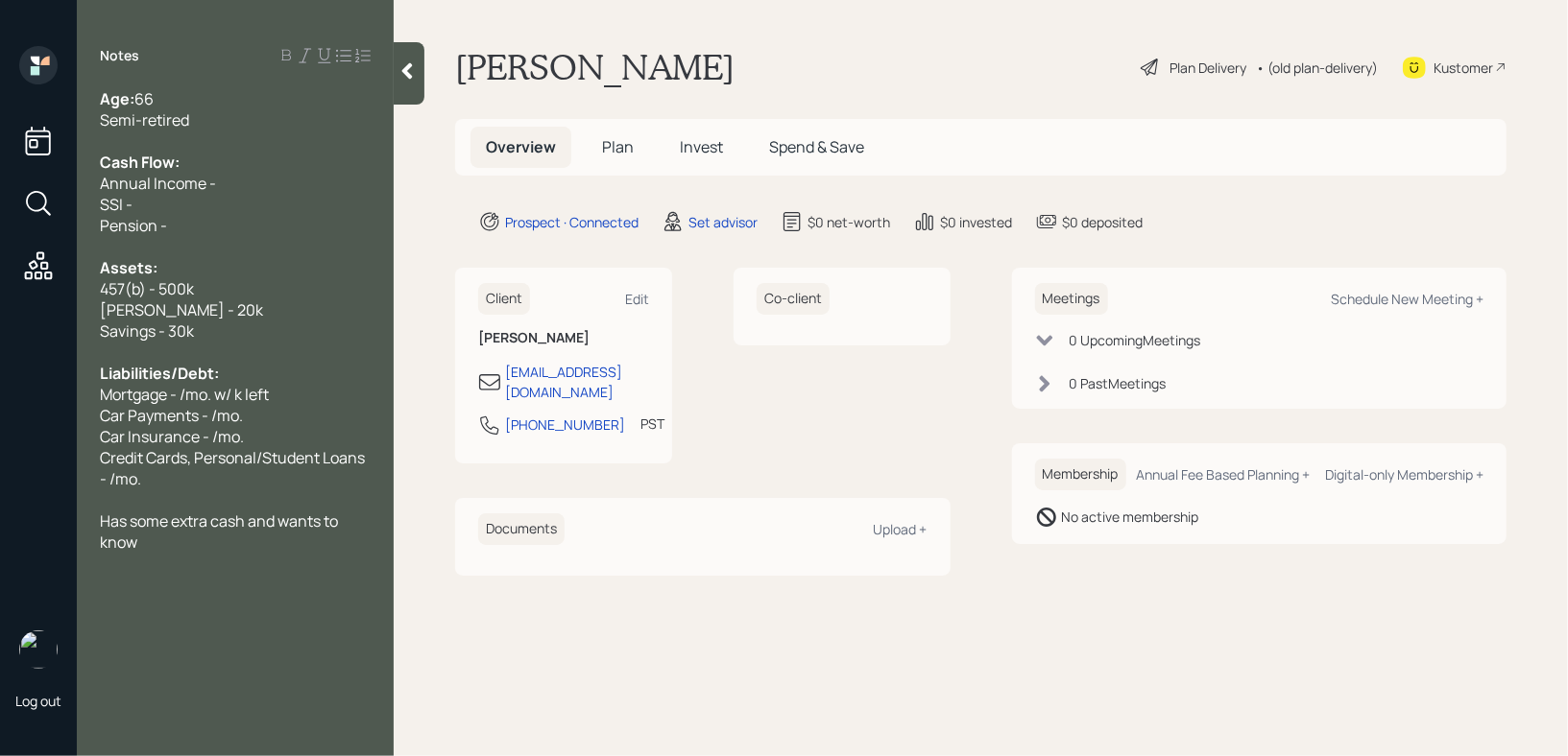
click at [183, 393] on span "Mortgage - /mo. w/ k left" at bounding box center [184, 394] width 169 height 21
click at [257, 401] on span "Mortgage - 3k/mo. w/ k left" at bounding box center [192, 394] width 185 height 21
click at [307, 412] on div "Car Payments - /mo." at bounding box center [235, 415] width 271 height 21
drag, startPoint x: 319, startPoint y: 398, endPoint x: 120, endPoint y: 398, distance: 199.0
click at [136, 398] on div "Mortgage - 4.5k/mo. w/ k left" at bounding box center [235, 394] width 271 height 21
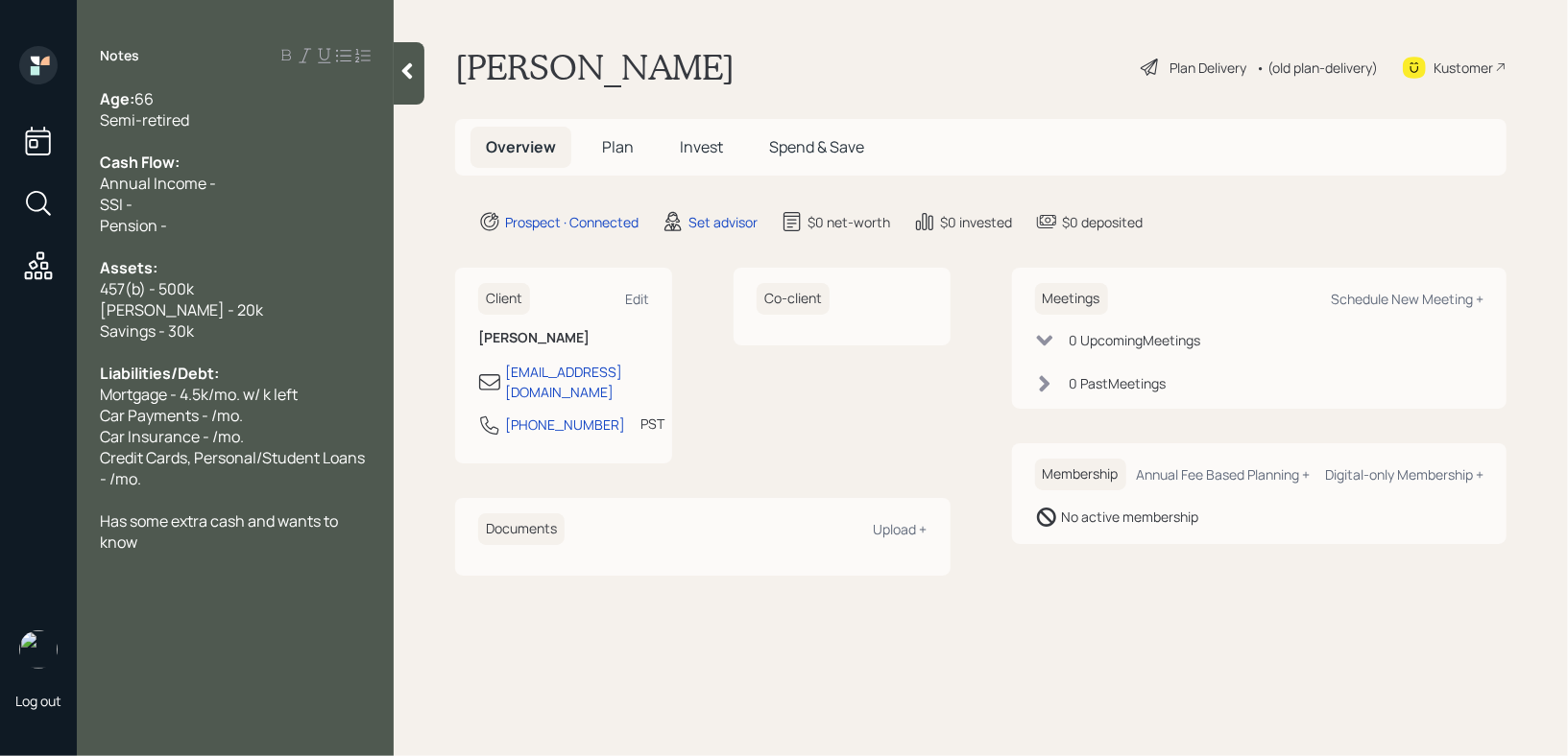
click at [214, 398] on span "Mortgage - 4.5k/mo. w/ k left" at bounding box center [199, 394] width 198 height 21
drag, startPoint x: 304, startPoint y: 396, endPoint x: 243, endPoint y: 396, distance: 61.0
click at [243, 396] on div "Mortgage - 4.5k/mo. w/ k left" at bounding box center [235, 394] width 271 height 21
drag, startPoint x: 270, startPoint y: 430, endPoint x: 0, endPoint y: 430, distance: 270.0
click at [0, 430] on div "Log out Notes Age: [DEMOGRAPHIC_DATA] Semi-retired Cash Flow: Annual Income - S…" at bounding box center [784, 378] width 1568 height 756
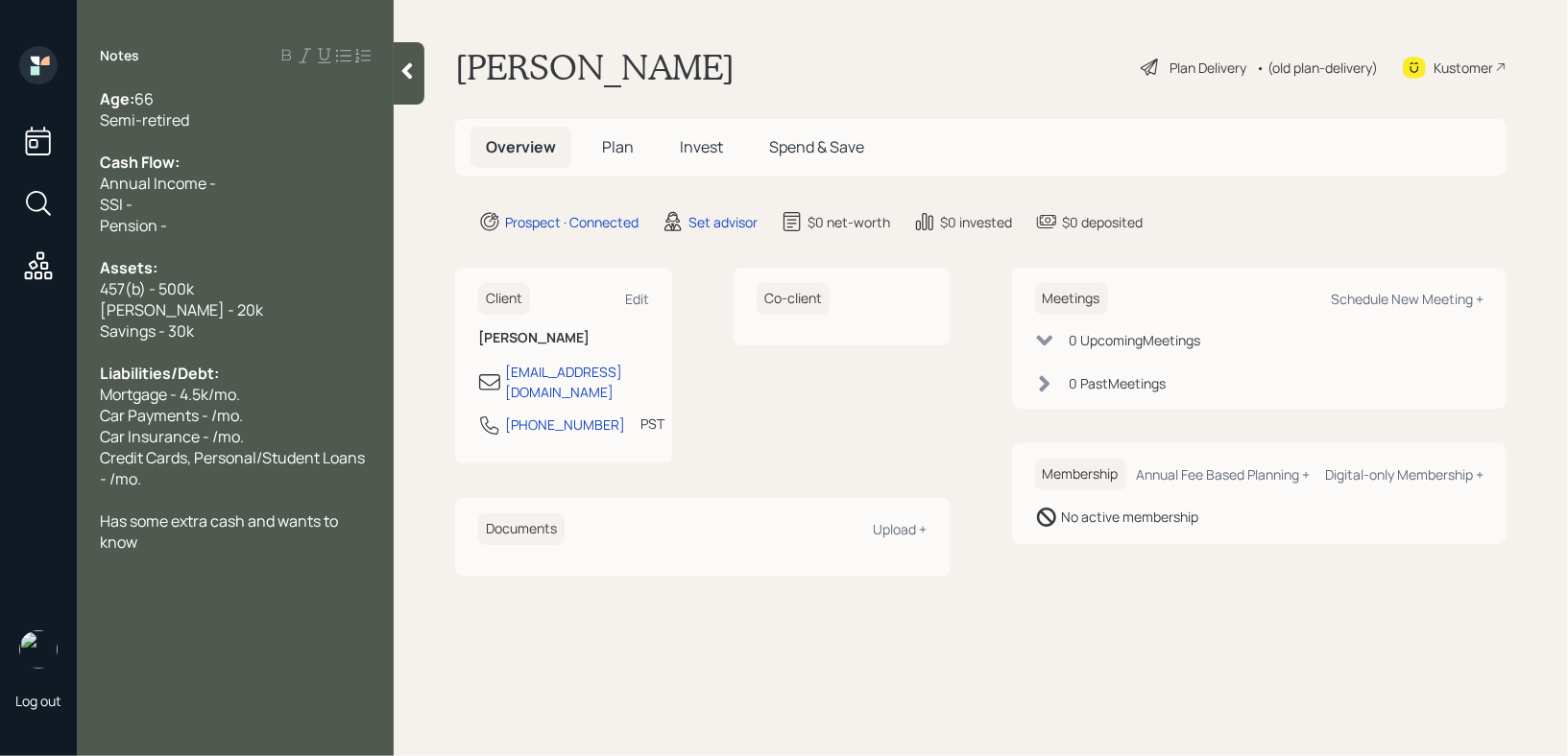
click at [186, 473] on div "Credit Cards, Personal/Student Loans - /mo." at bounding box center [235, 468] width 271 height 42
drag, startPoint x: 268, startPoint y: 420, endPoint x: 35, endPoint y: 420, distance: 233.0
click at [35, 420] on div "Log out Notes Age: [DEMOGRAPHIC_DATA] Semi-retired Cash Flow: Annual Income - S…" at bounding box center [784, 378] width 1568 height 756
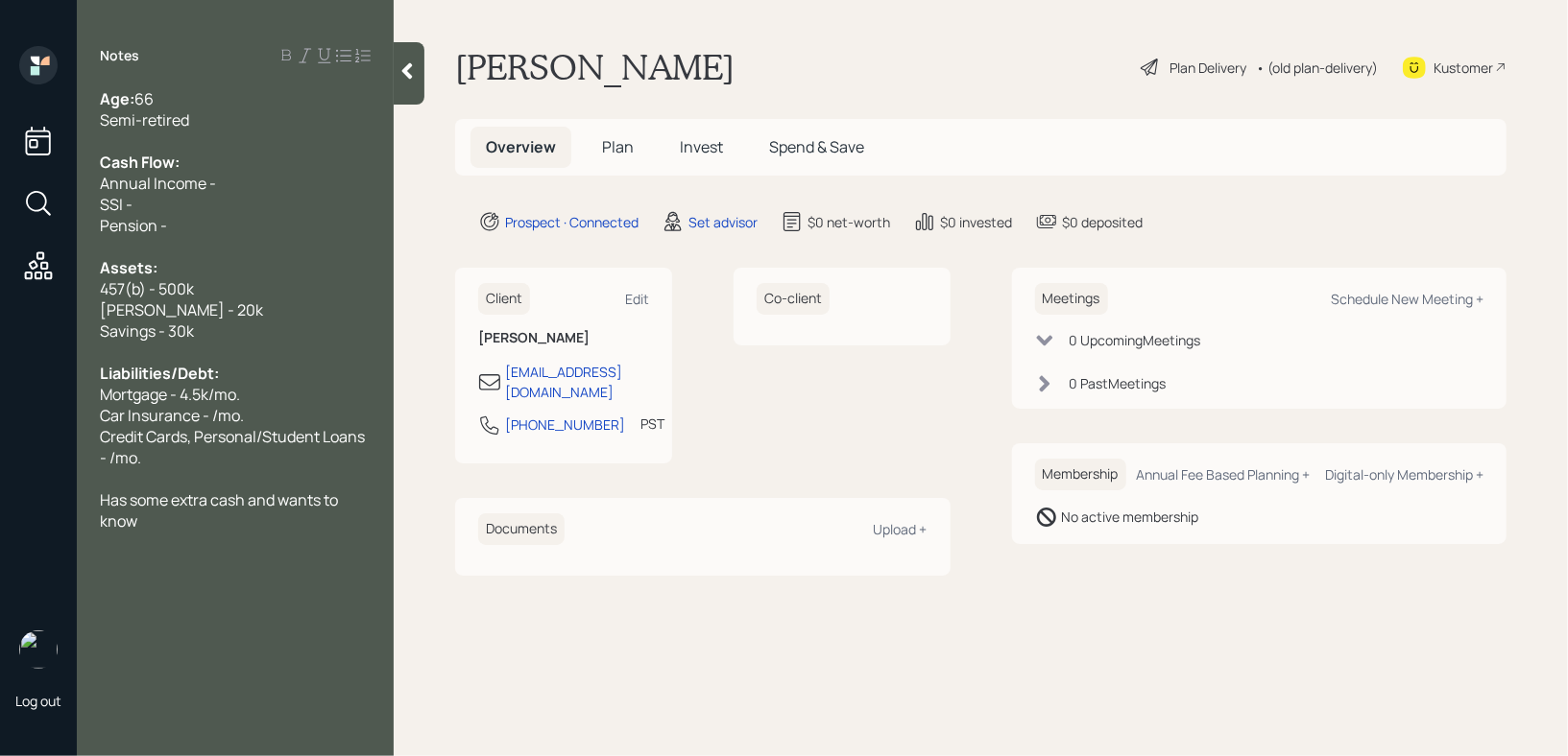
click at [254, 421] on div "Car Insurance - /mo." at bounding box center [235, 415] width 271 height 21
click at [206, 424] on span "Car Insurance - /mo." at bounding box center [172, 415] width 144 height 21
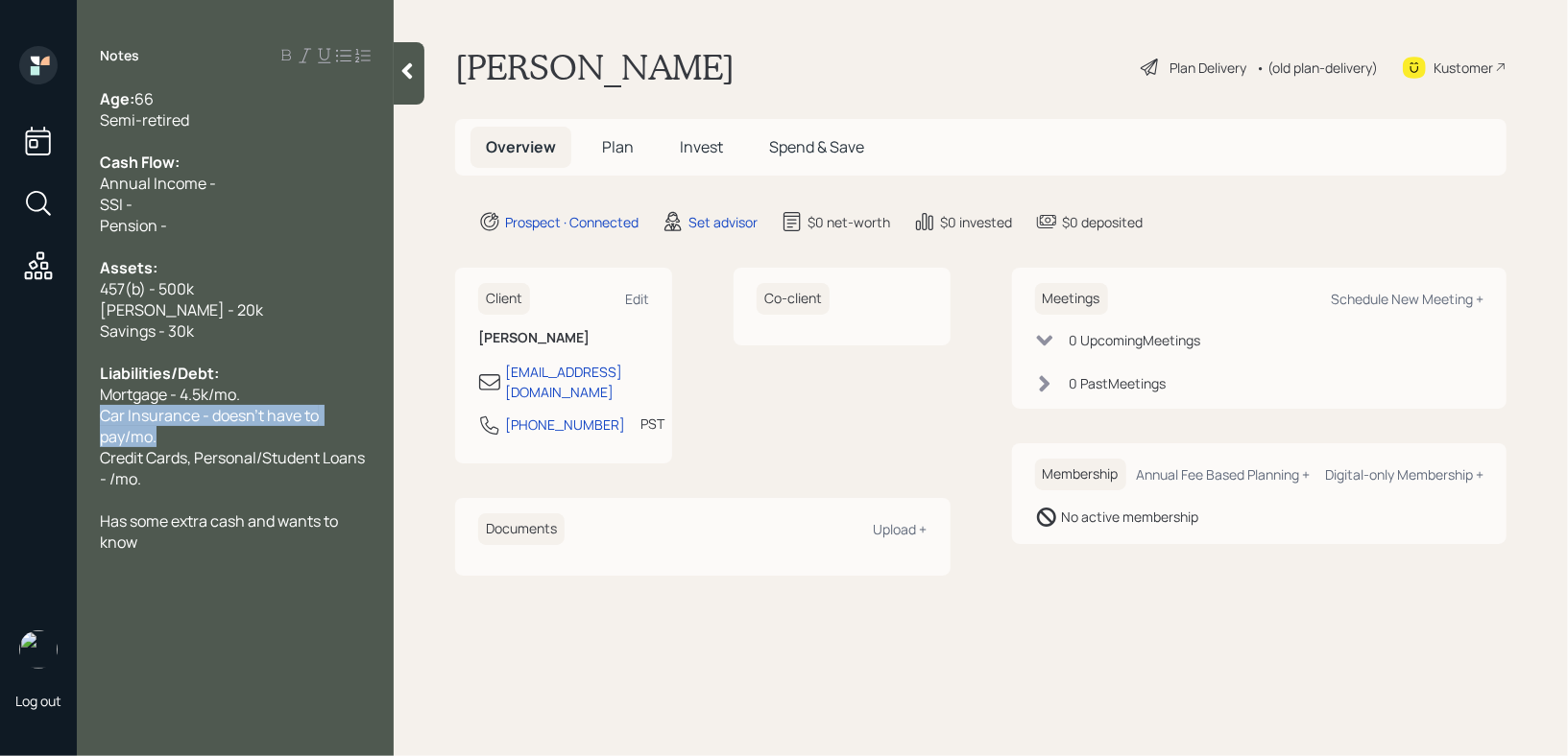
drag, startPoint x: 173, startPoint y: 446, endPoint x: 76, endPoint y: 422, distance: 99.9
click at [76, 422] on div "Log out Notes Age: [DEMOGRAPHIC_DATA] Semi-retired Cash Flow: Annual Income - S…" at bounding box center [784, 378] width 1568 height 756
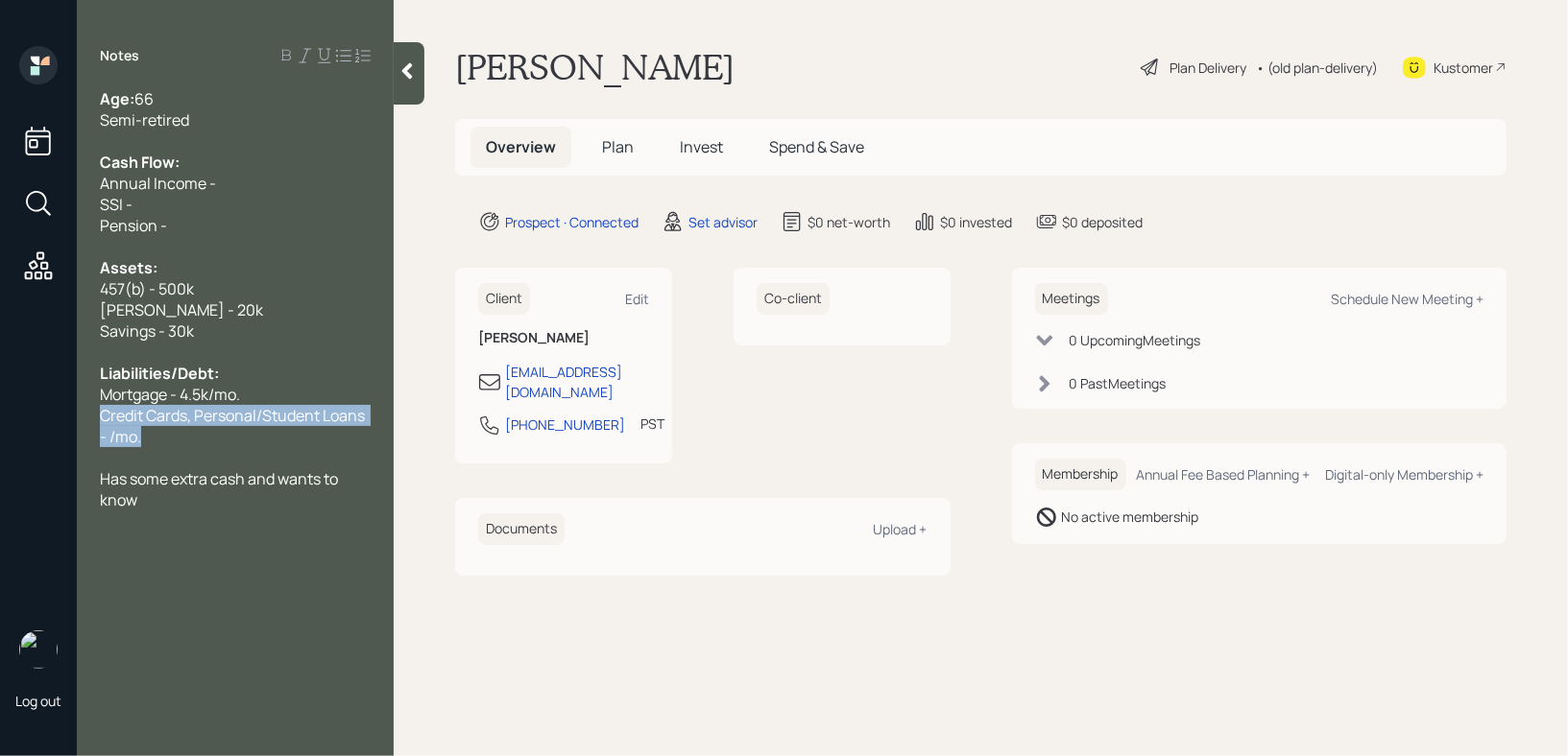
drag, startPoint x: 263, startPoint y: 456, endPoint x: 66, endPoint y: 420, distance: 200.3
click at [66, 420] on div "Log out Notes Age: [DEMOGRAPHIC_DATA] Semi-retired Cash Flow: Annual Income - S…" at bounding box center [784, 378] width 1568 height 756
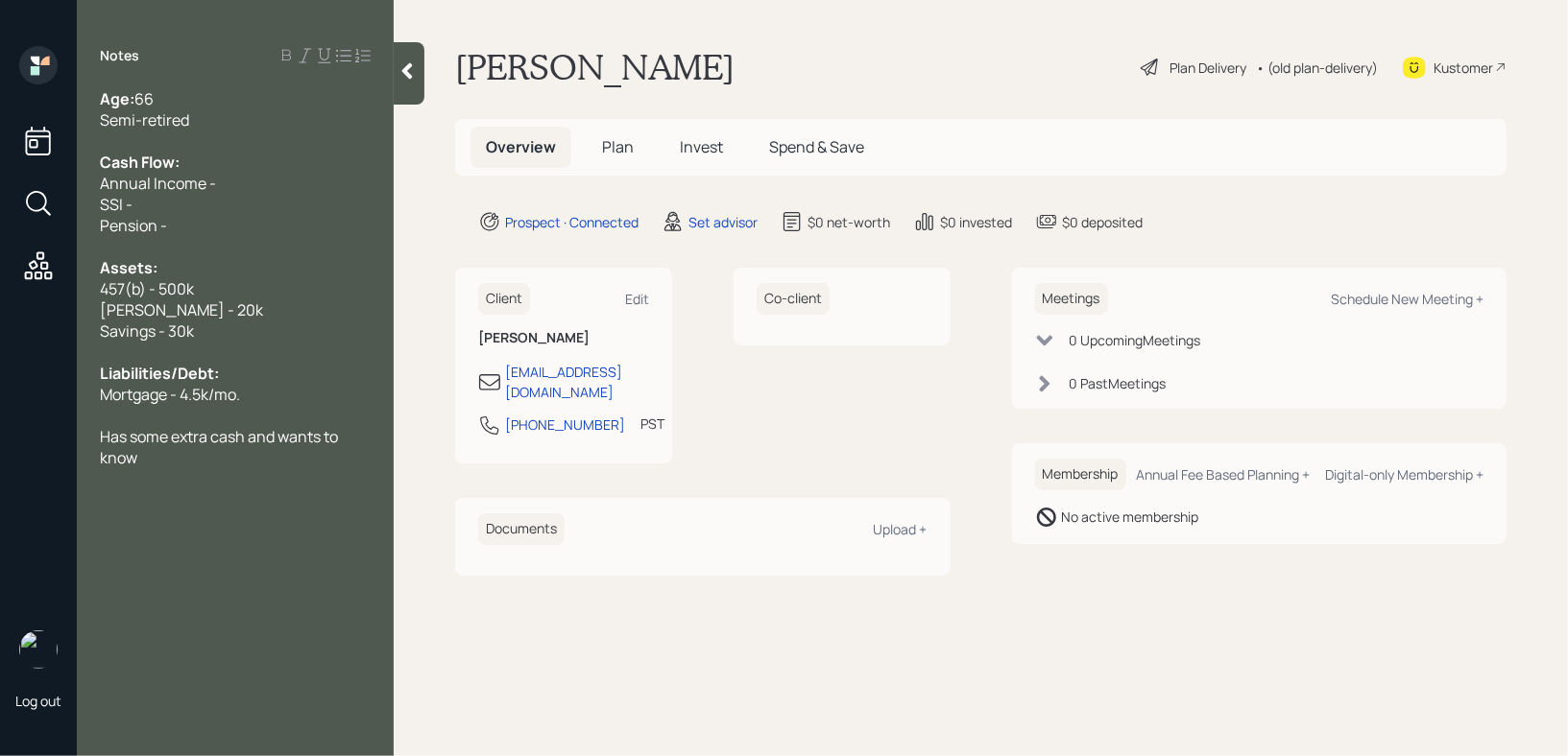
click at [338, 403] on div "Mortgage - 4.5k/mo." at bounding box center [235, 394] width 271 height 21
click at [298, 472] on div at bounding box center [235, 478] width 271 height 21
click at [420, 85] on div at bounding box center [408, 73] width 31 height 62
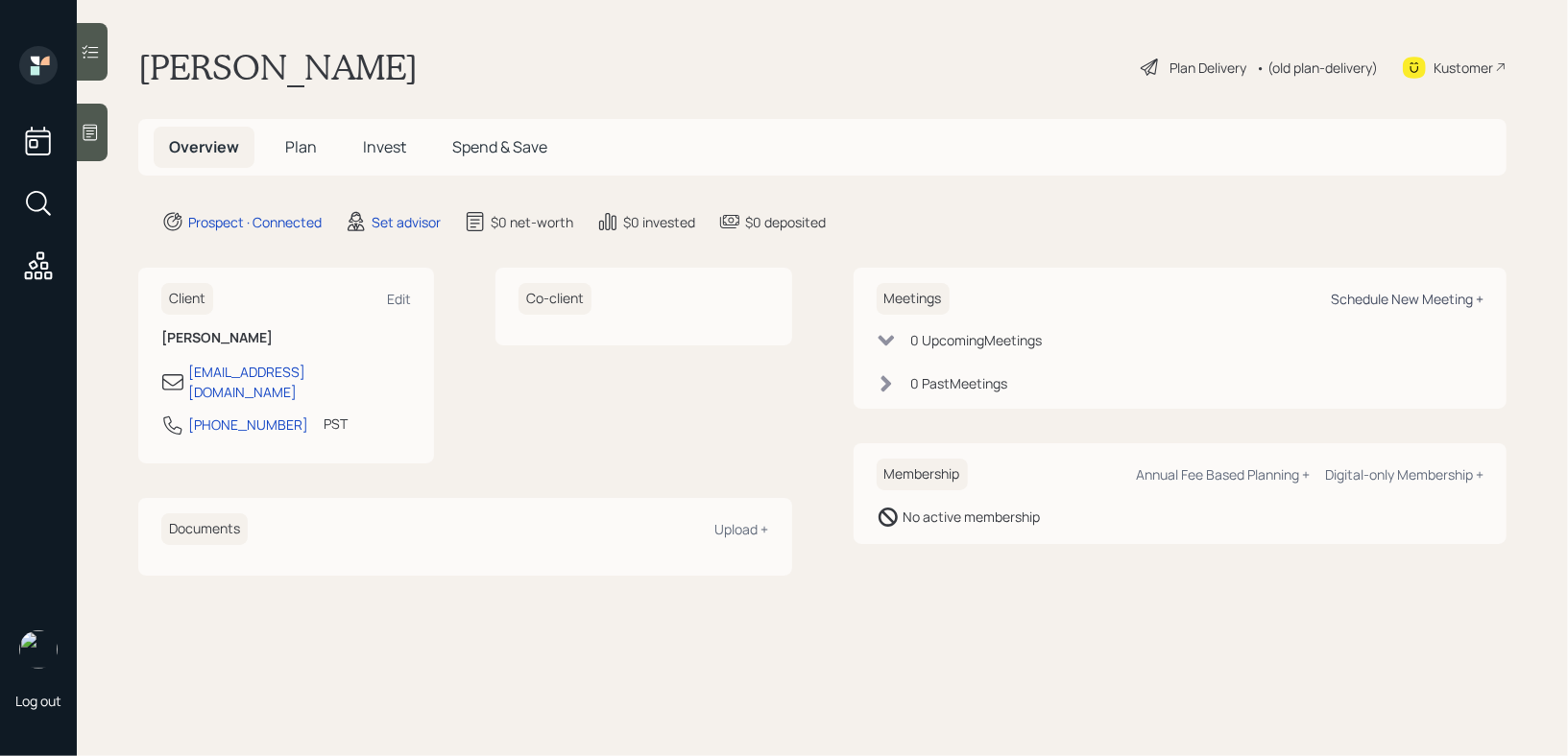
click at [1375, 293] on div "Schedule New Meeting +" at bounding box center [1407, 298] width 152 height 18
select select "round-[PERSON_NAME]"
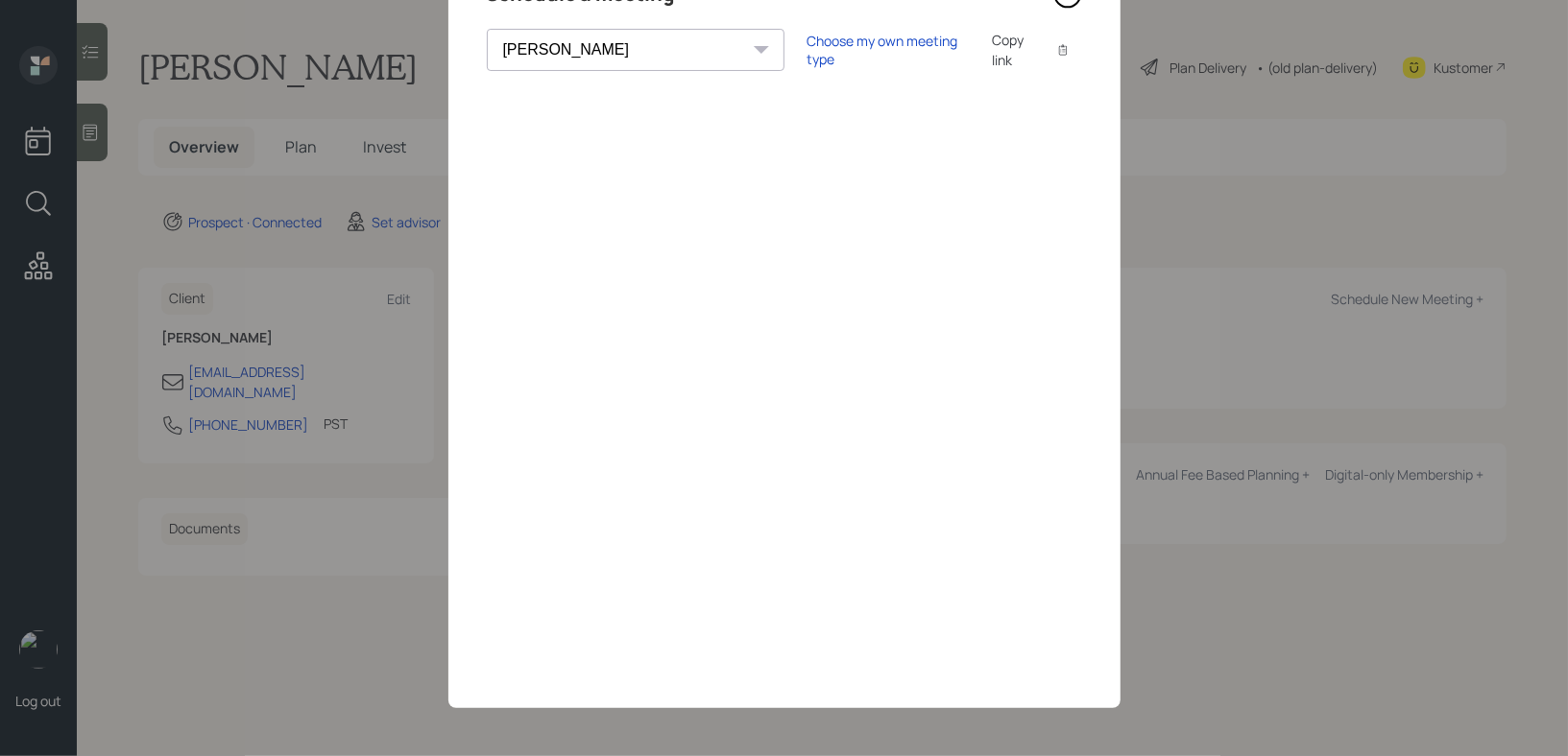
scroll to position [37, 0]
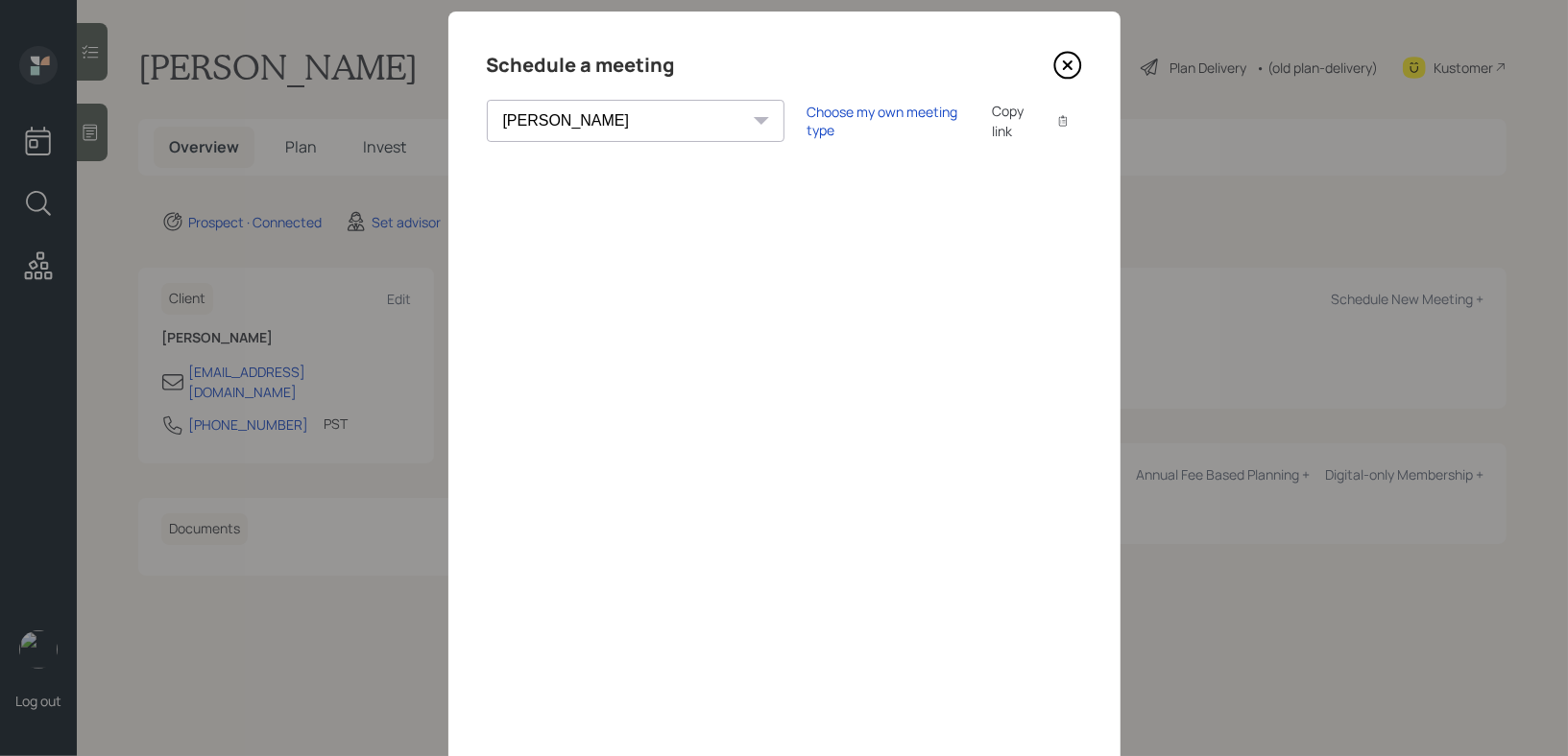
click at [1065, 59] on icon at bounding box center [1068, 64] width 29 height 29
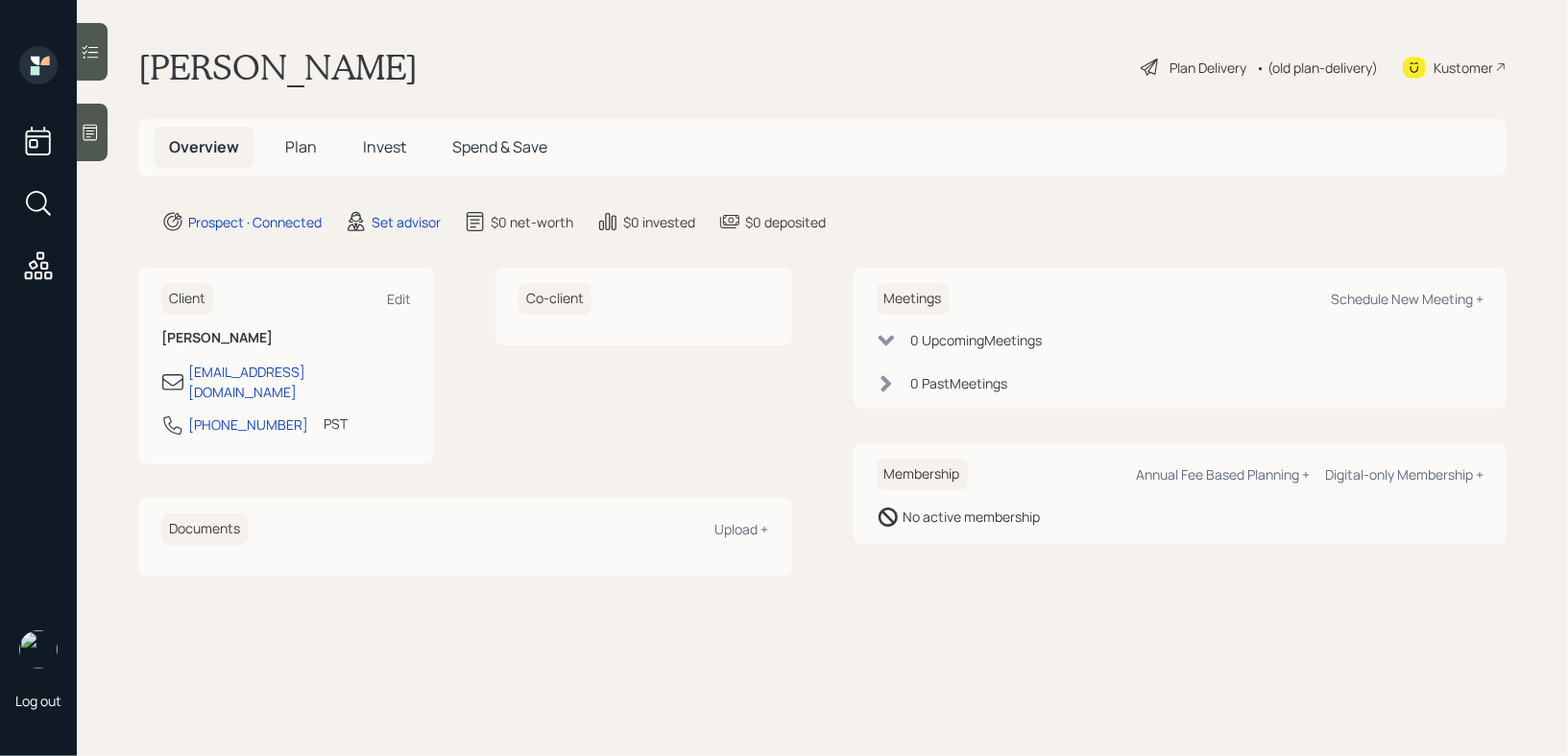
click at [108, 144] on div at bounding box center [92, 132] width 31 height 57
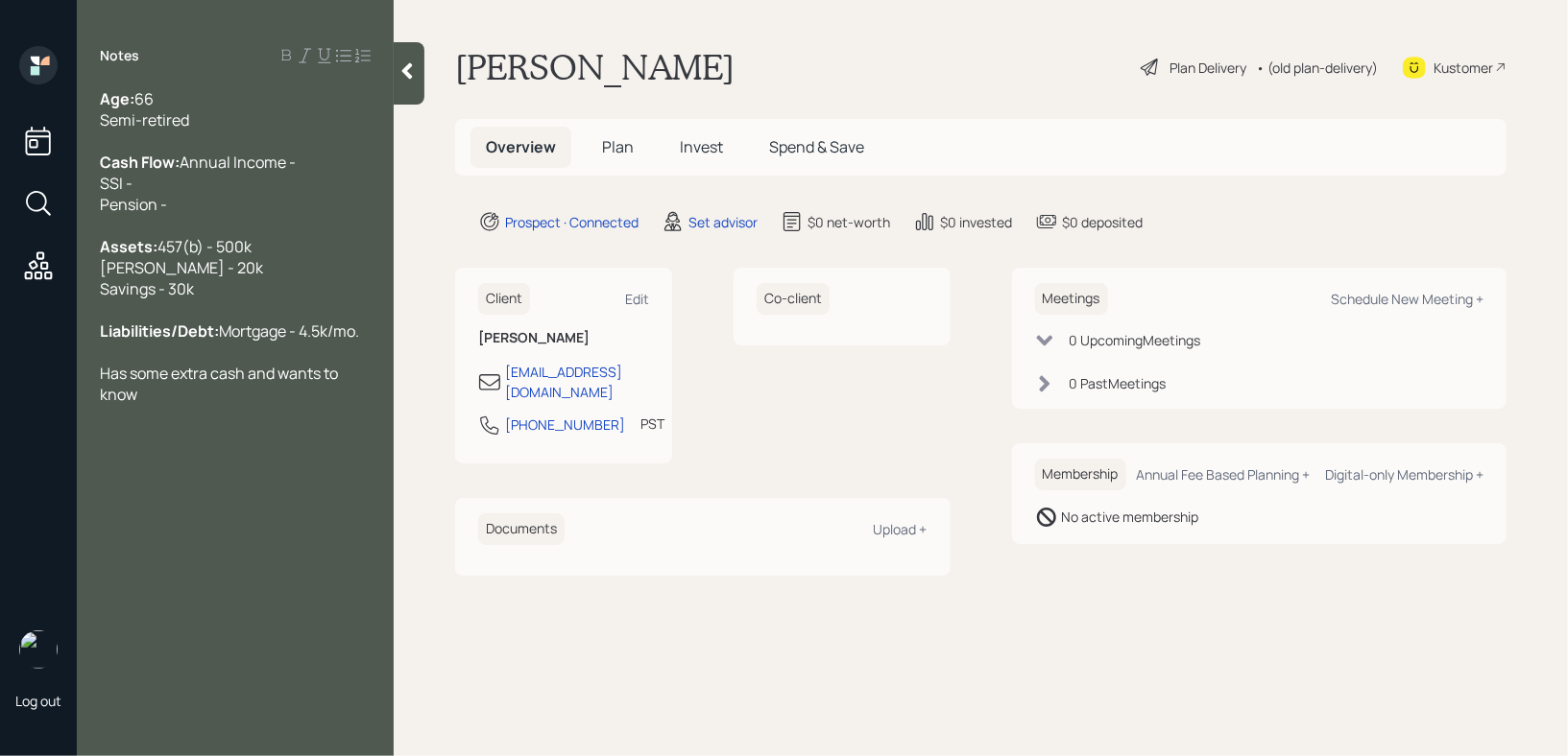
click at [316, 299] on div "Assets: 457(b) - 500k [PERSON_NAME] - 20k Savings - 30k" at bounding box center [235, 268] width 271 height 63
click at [1461, 67] on div "Kustomer" at bounding box center [1463, 67] width 59 height 20
click at [232, 127] on div "Age: [DEMOGRAPHIC_DATA] Semi-retired" at bounding box center [235, 109] width 271 height 42
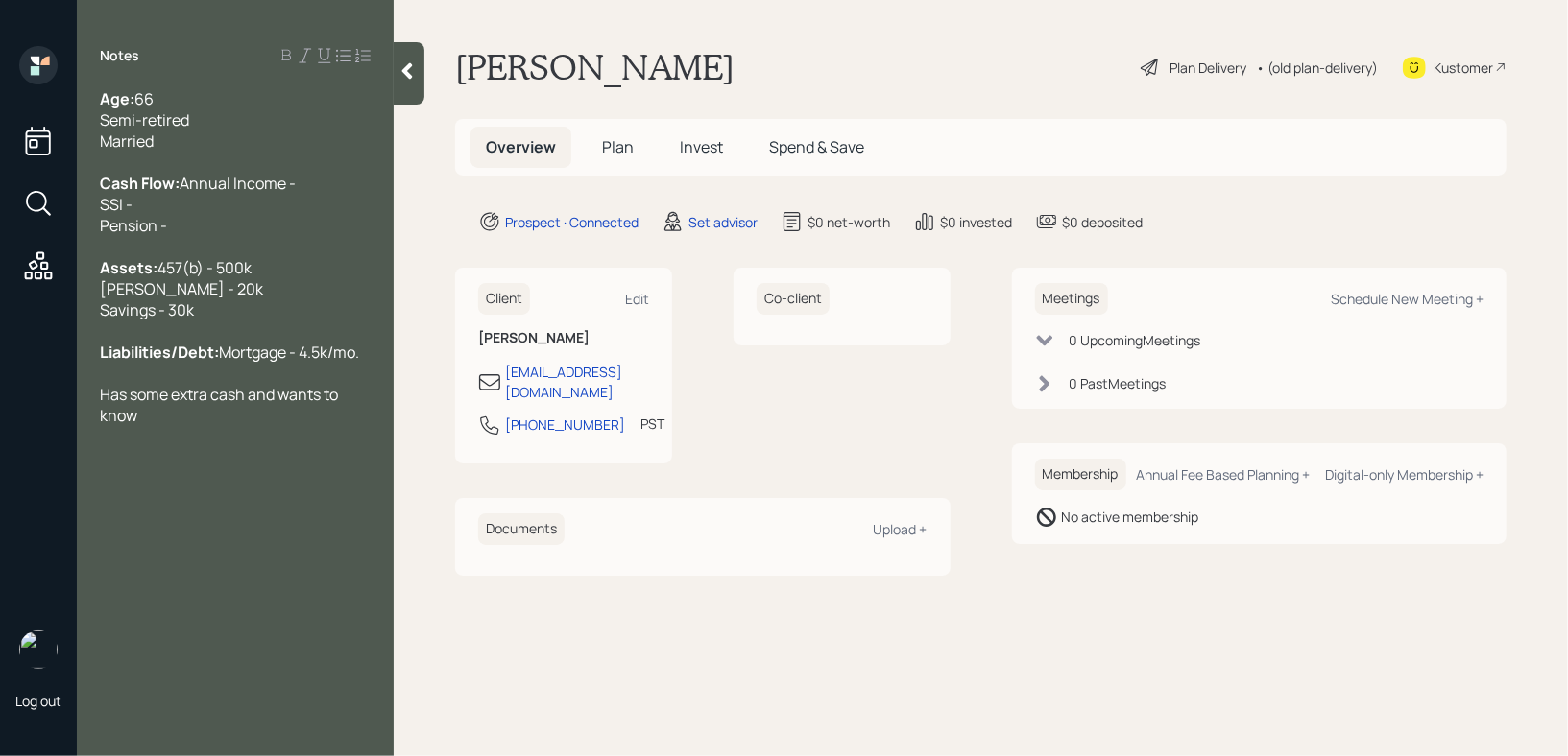
click at [205, 426] on div "Has some extra cash and wants to know" at bounding box center [235, 405] width 271 height 42
click at [210, 511] on span "wondering if she can claim half her husbands SSI. She never contributed to SSI" at bounding box center [231, 479] width 263 height 63
click at [248, 579] on div "Notes Age: [DEMOGRAPHIC_DATA] Semi-retired Married Cash Flow: Annual Income - S…" at bounding box center [235, 390] width 317 height 688
click at [255, 511] on div "wondering if she can claim half her husbands SSI. However she never contributed…" at bounding box center [235, 479] width 271 height 63
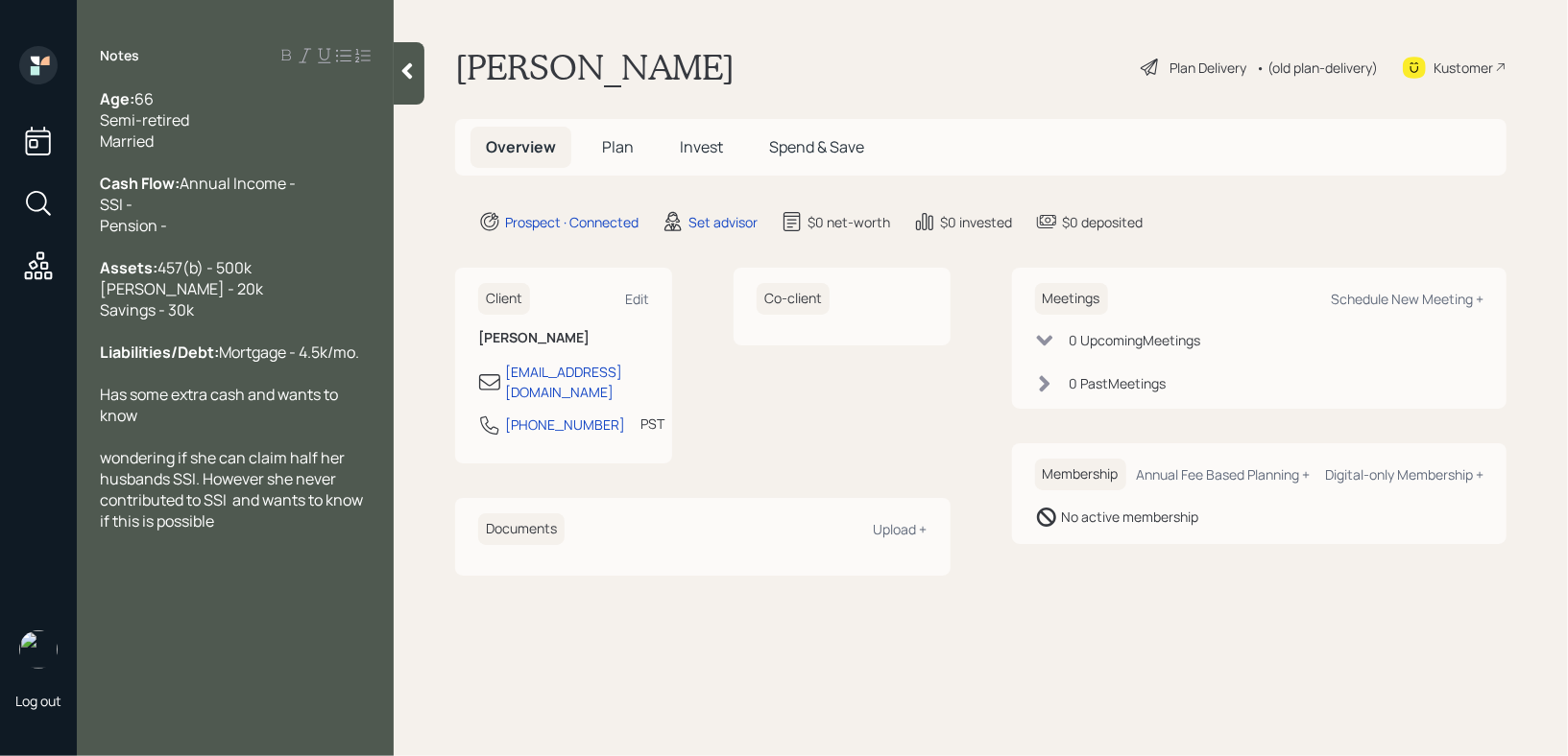
click at [259, 104] on div "Age: [DEMOGRAPHIC_DATA] Semi-retired" at bounding box center [235, 109] width 271 height 42
click at [239, 159] on div at bounding box center [235, 161] width 271 height 21
click at [244, 124] on div "Age: [DEMOGRAPHIC_DATA] Semi-retired" at bounding box center [235, 109] width 271 height 42
click at [232, 141] on div "Married" at bounding box center [235, 140] width 271 height 21
drag, startPoint x: 232, startPoint y: 141, endPoint x: 0, endPoint y: 150, distance: 232.2
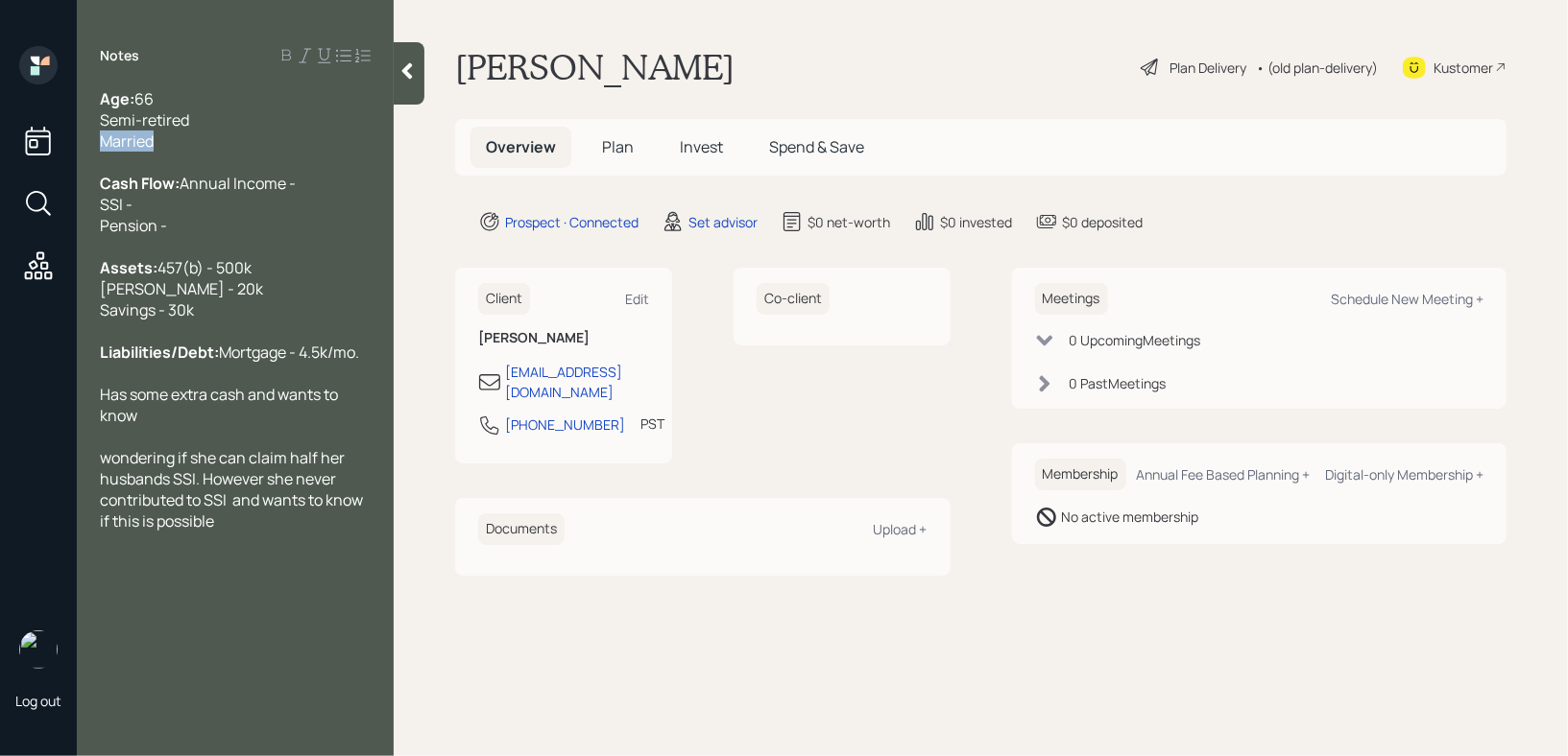
click at [0, 150] on div "Log out Notes Age: [DEMOGRAPHIC_DATA] Semi-retired Married Cash Flow: Annual In…" at bounding box center [784, 378] width 1568 height 756
click at [203, 128] on div "Age: [DEMOGRAPHIC_DATA] Semi-retired" at bounding box center [235, 109] width 271 height 42
click at [203, 145] on div "Married" at bounding box center [235, 140] width 271 height 21
drag, startPoint x: 203, startPoint y: 145, endPoint x: 0, endPoint y: 144, distance: 203.0
click at [0, 144] on div "Log out Notes Age: [DEMOGRAPHIC_DATA] Semi-retired Married Cash Flow: Annual In…" at bounding box center [784, 378] width 1568 height 756
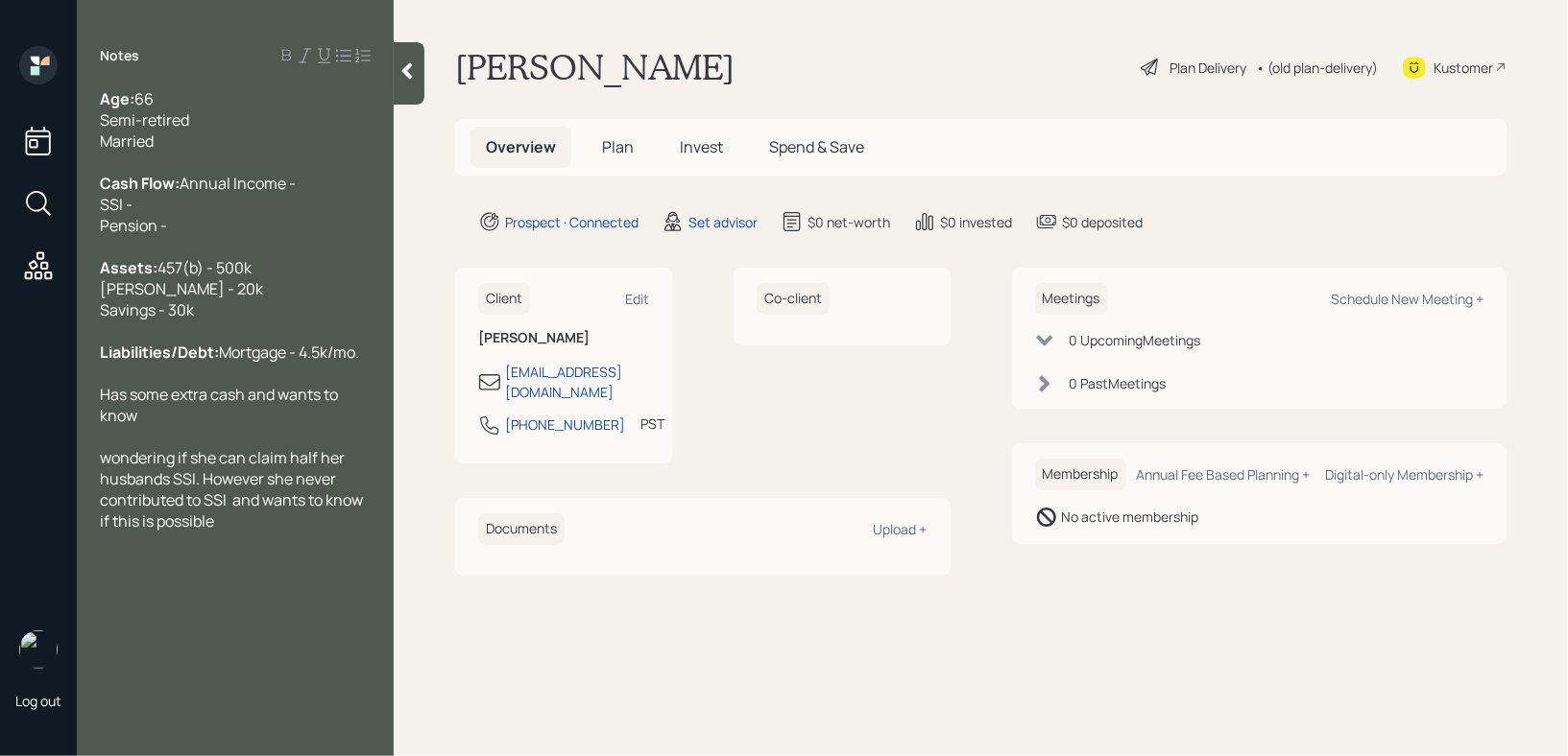
click at [199, 150] on div "Married" at bounding box center [235, 140] width 271 height 21
click at [215, 426] on span "Has some extra cash and wants to know" at bounding box center [220, 405] width 241 height 42
click at [215, 448] on div at bounding box center [235, 436] width 271 height 21
click at [223, 532] on span "wondering if she can claim half her husbands SSI. However she never contributed…" at bounding box center [232, 489] width 266 height 84
click at [105, 530] on span "wondering if she can claim half her husbands SSI. However she never contributed…" at bounding box center [232, 489] width 266 height 84
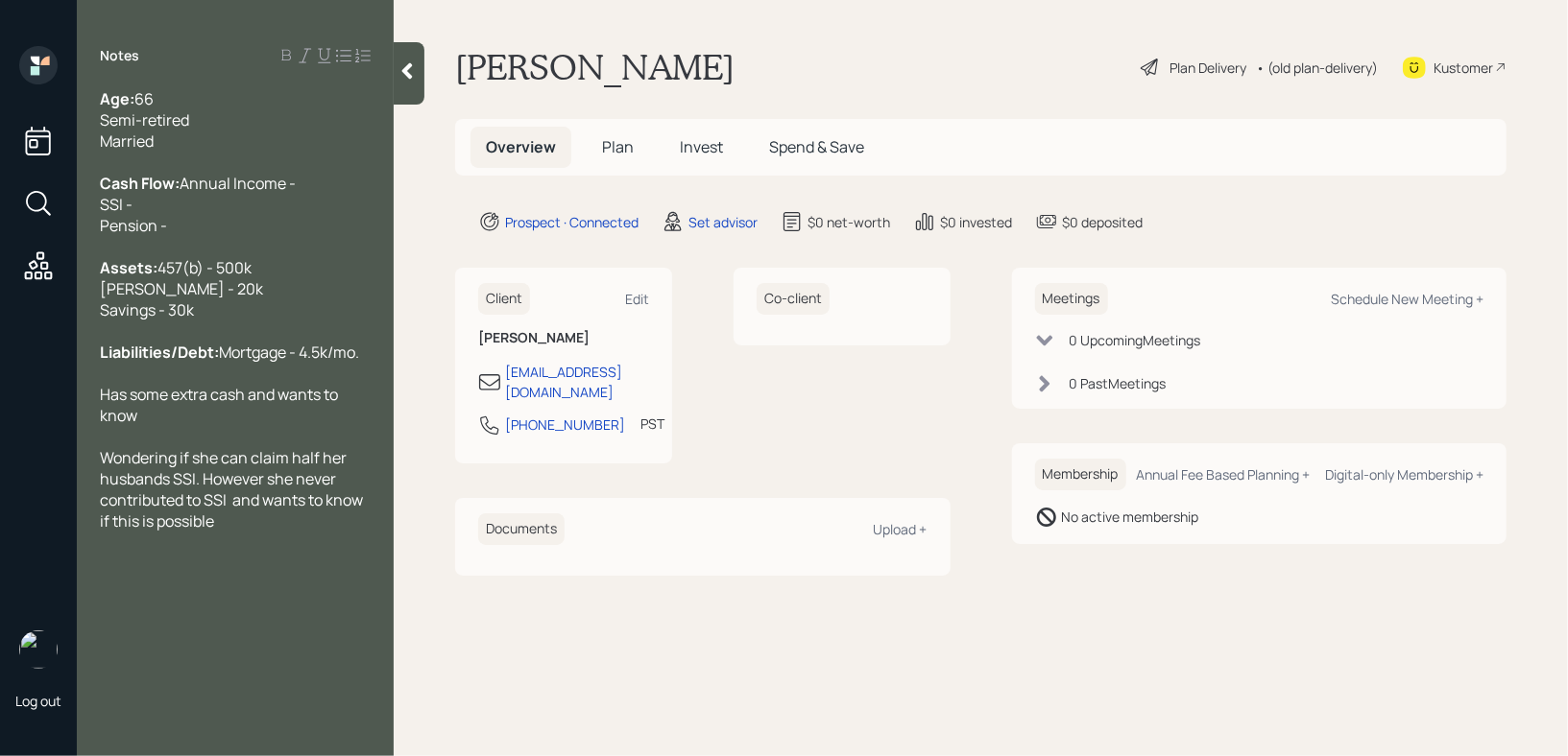
click at [331, 448] on div at bounding box center [235, 436] width 271 height 21
click at [202, 426] on div "Has some extra cash and wants to know" at bounding box center [235, 405] width 271 height 42
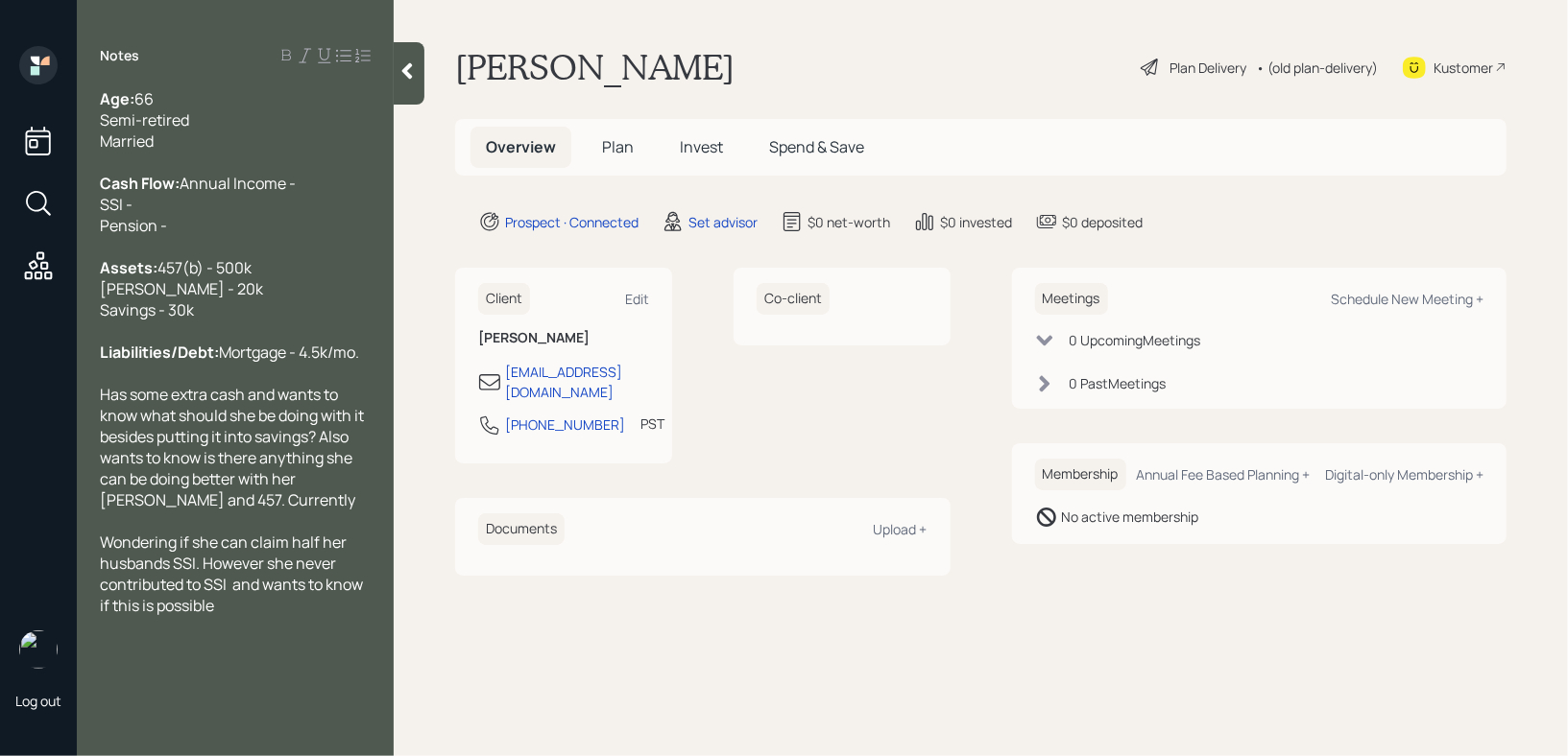
click at [316, 511] on span "Has some extra cash and wants to know what should she be doing with it besides …" at bounding box center [233, 448] width 267 height 126
click at [287, 511] on div "Has some extra cash and wants to know what should she be doing with it besides …" at bounding box center [235, 448] width 271 height 126
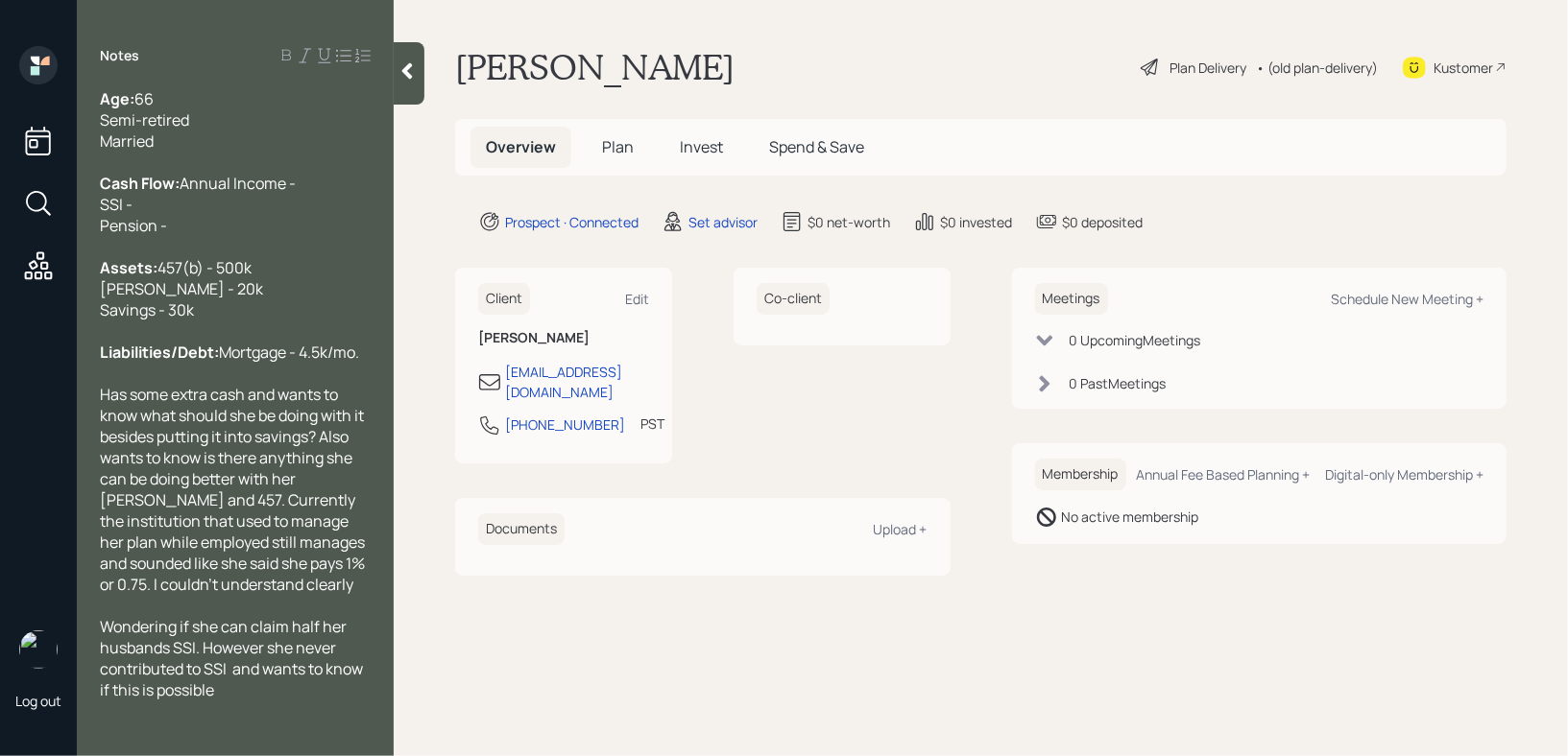
scroll to position [37, 0]
click at [325, 595] on span "Has some extra cash and wants to know what should she be doing with it besides …" at bounding box center [233, 490] width 268 height 211
click at [298, 595] on div "Has some extra cash and wants to know what should she be doing with it besides …" at bounding box center [235, 490] width 271 height 211
click at [276, 701] on div "Wondering if she can claim half her husbands SSI. However she never contributed…" at bounding box center [235, 658] width 271 height 84
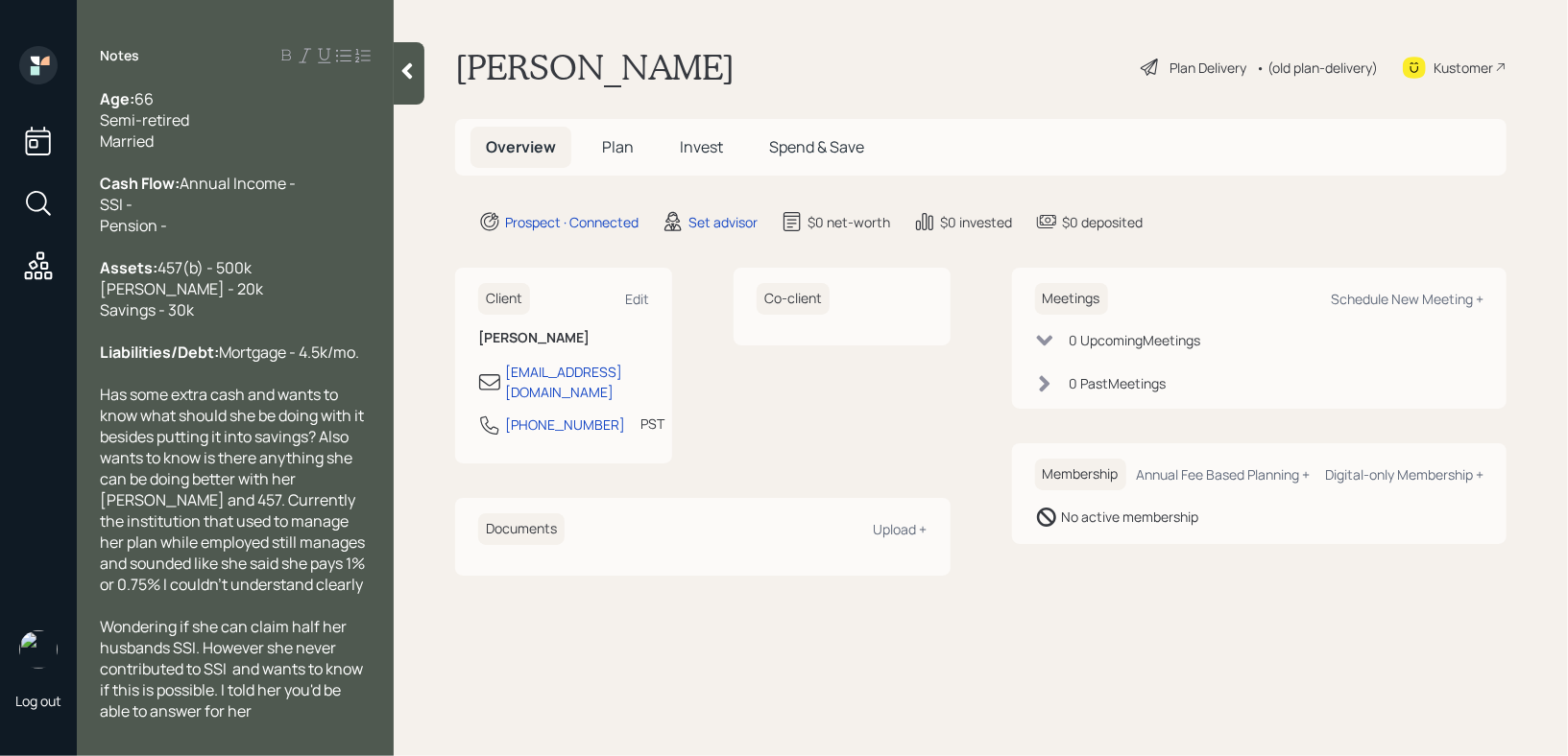
click at [261, 236] on div "Cash Flow: Annual Income - SSI - Pension -" at bounding box center [235, 205] width 271 height 63
click at [271, 211] on div "Cash Flow: Annual Income - SSI - Pension - forgot to ask" at bounding box center [235, 205] width 271 height 63
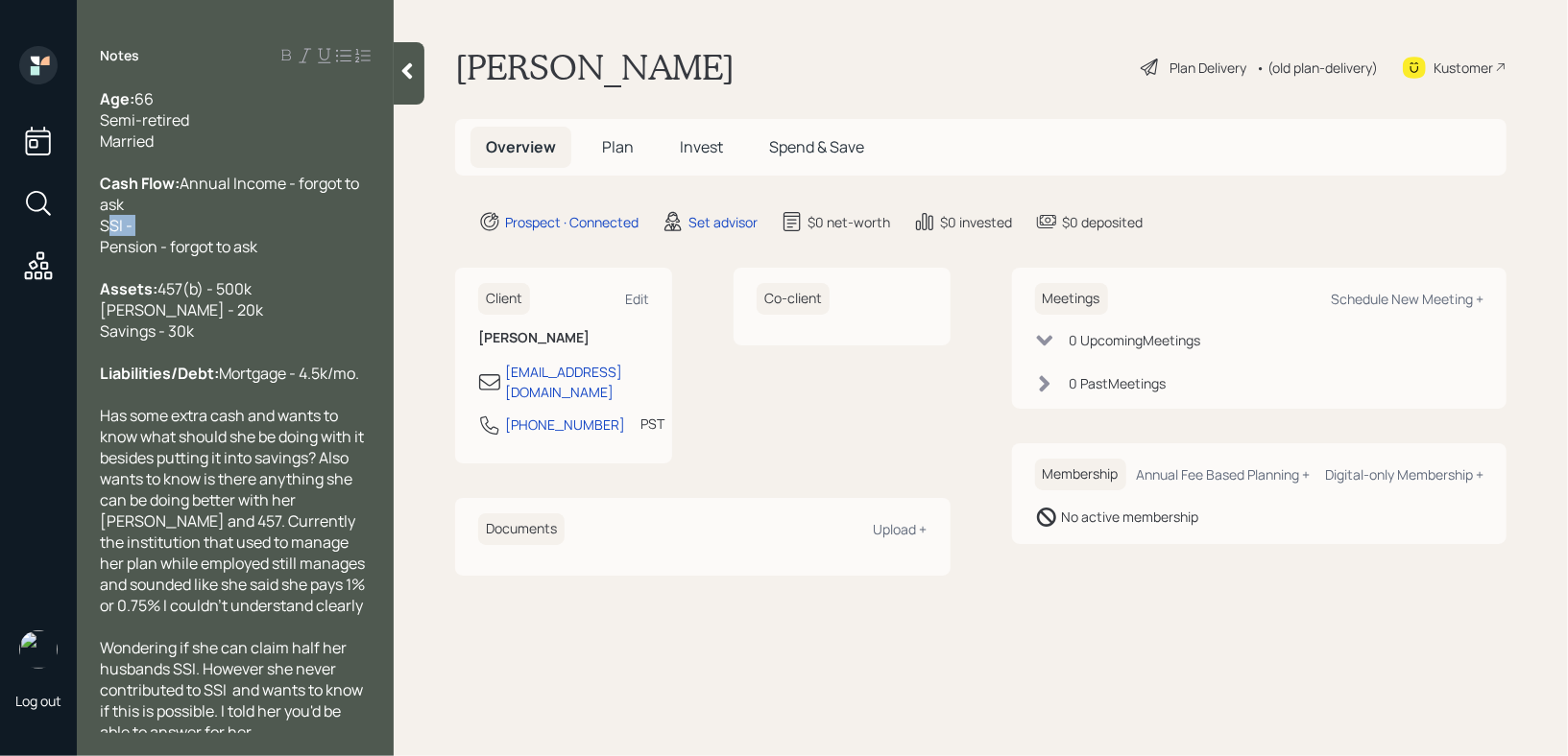
drag, startPoint x: 209, startPoint y: 224, endPoint x: 55, endPoint y: 224, distance: 154.0
click at [55, 224] on div "Log out Notes Age: [DEMOGRAPHIC_DATA] Semi-retired Married Cash Flow: Annual In…" at bounding box center [784, 378] width 1568 height 756
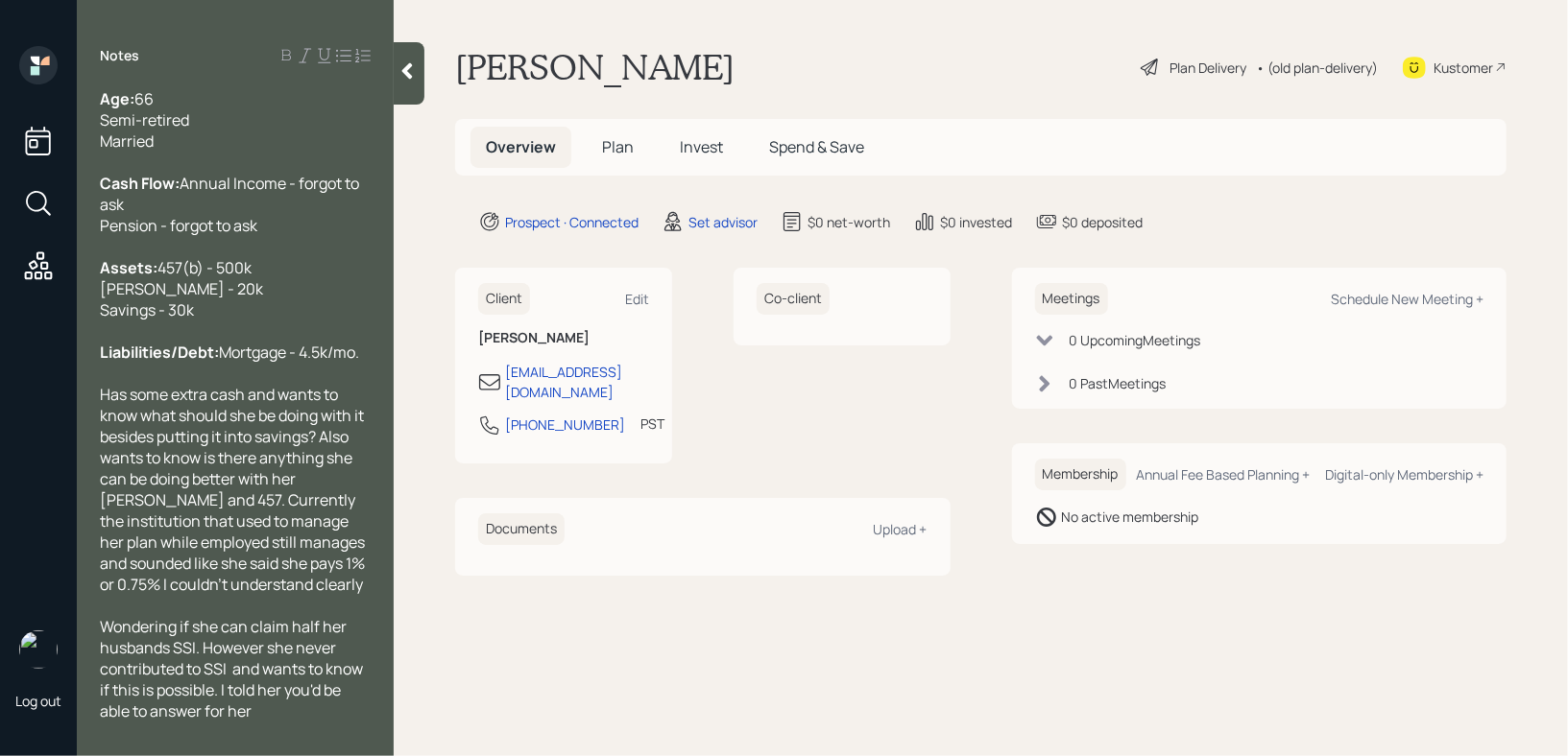
scroll to position [37, 0]
click at [259, 722] on div "Wondering if she can claim half her husbands SSI. However she never contributed…" at bounding box center [235, 669] width 271 height 106
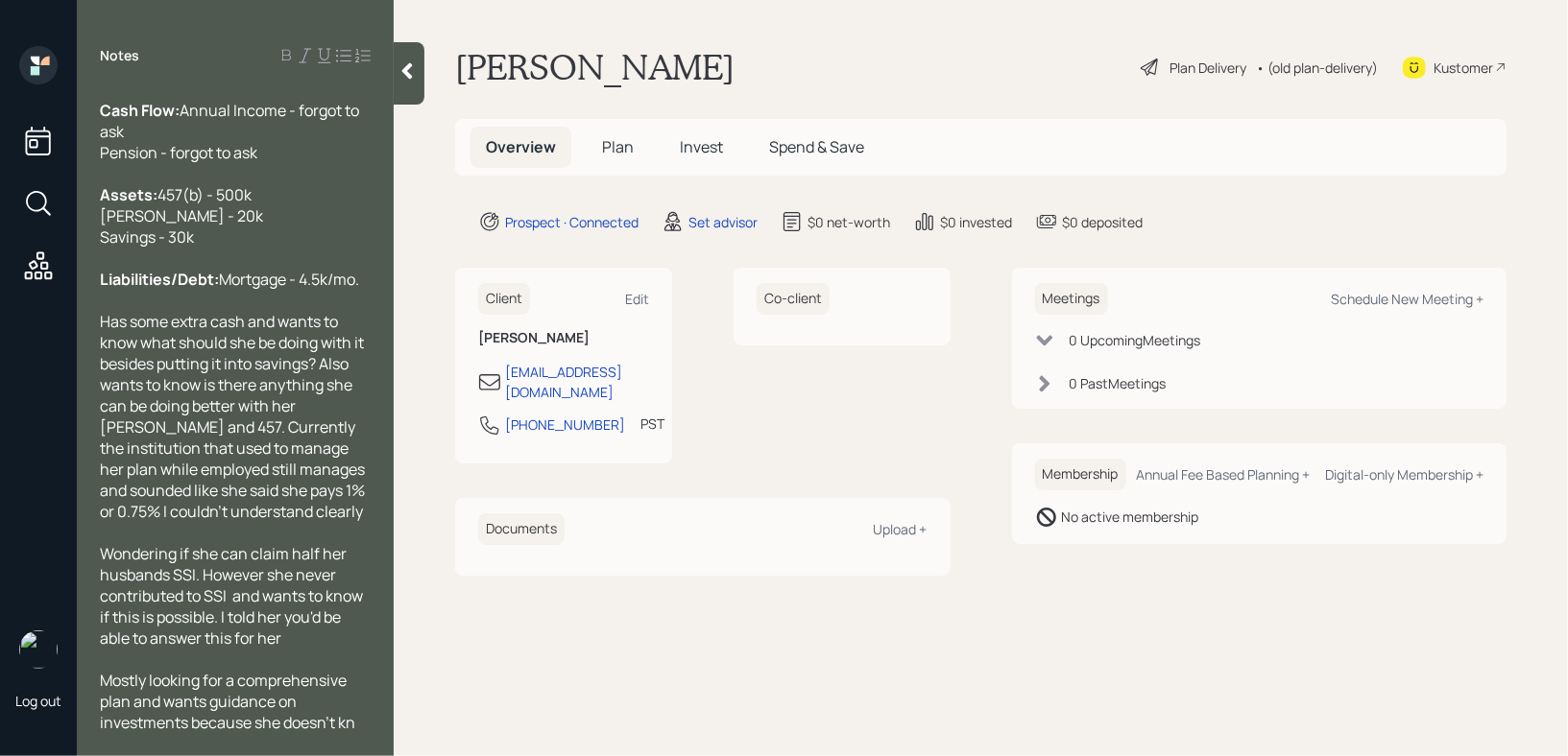
scroll to position [144, 0]
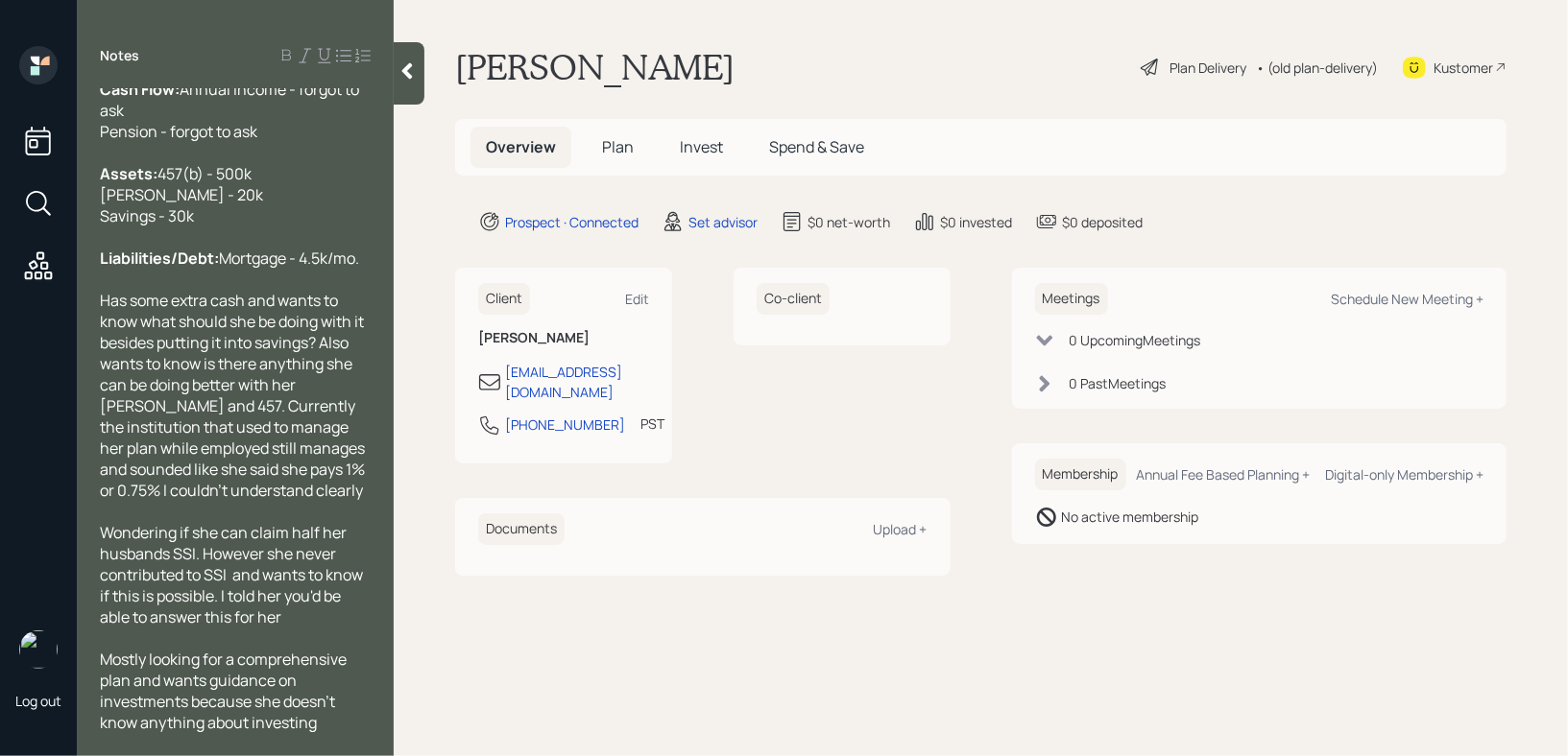
click at [406, 83] on div at bounding box center [408, 73] width 31 height 62
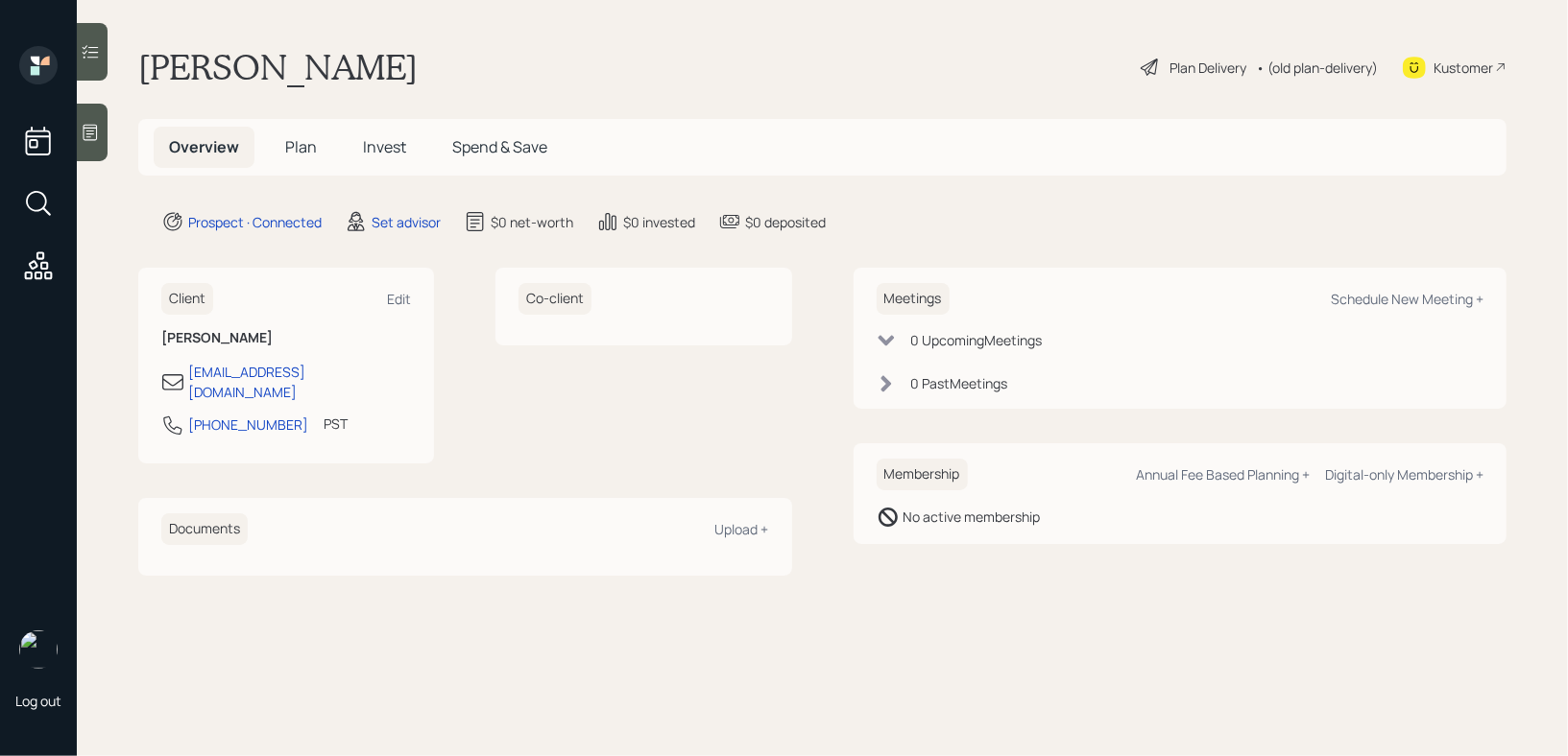
click at [588, 53] on div "[PERSON_NAME] Plan Delivery • (old plan-delivery) Kustomer" at bounding box center [823, 67] width 1368 height 42
